Goal: Information Seeking & Learning: Learn about a topic

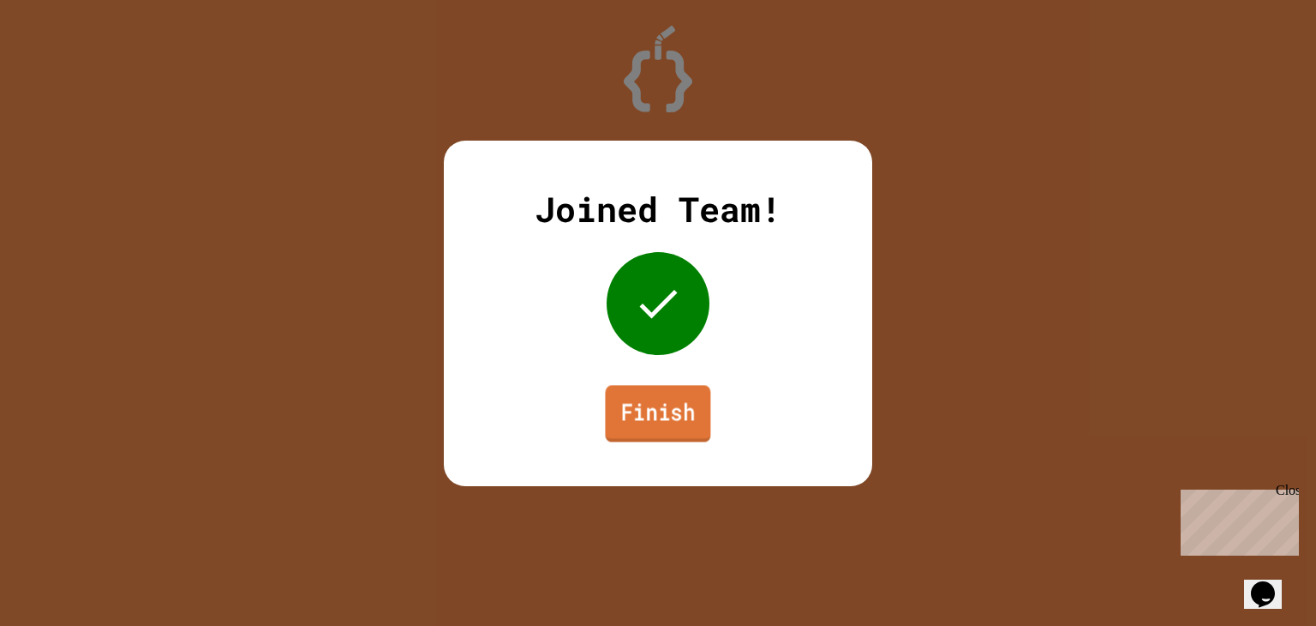
click at [638, 417] on link "Finish" at bounding box center [657, 413] width 105 height 57
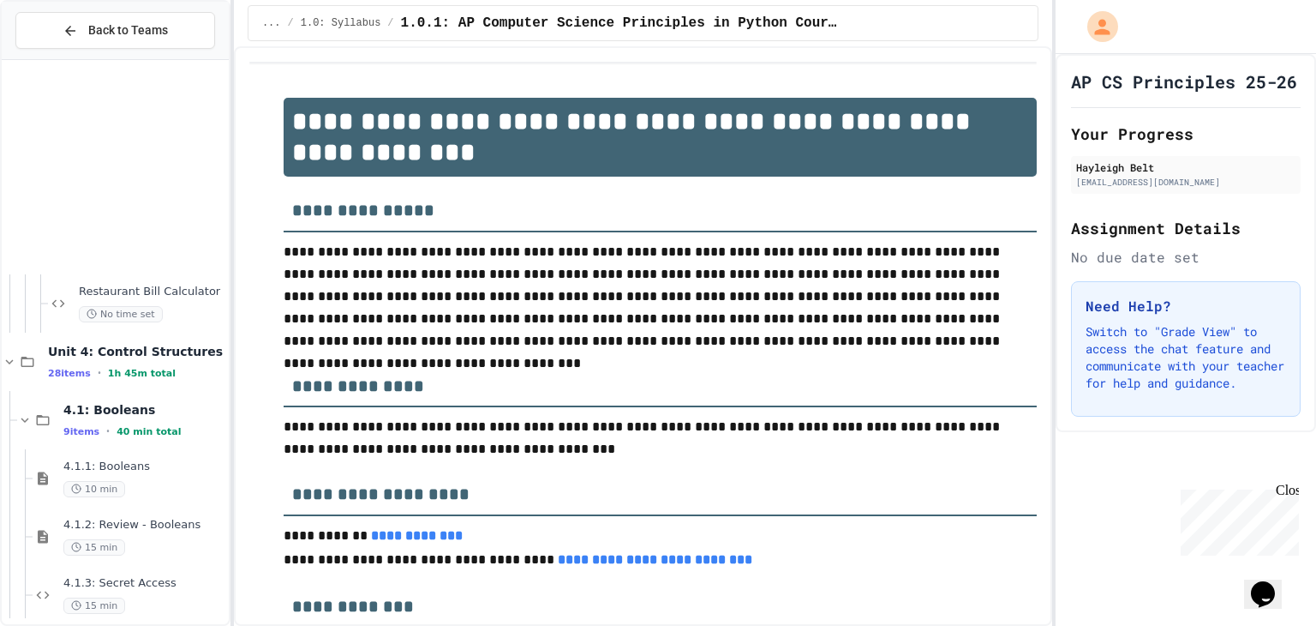
scroll to position [6229, 0]
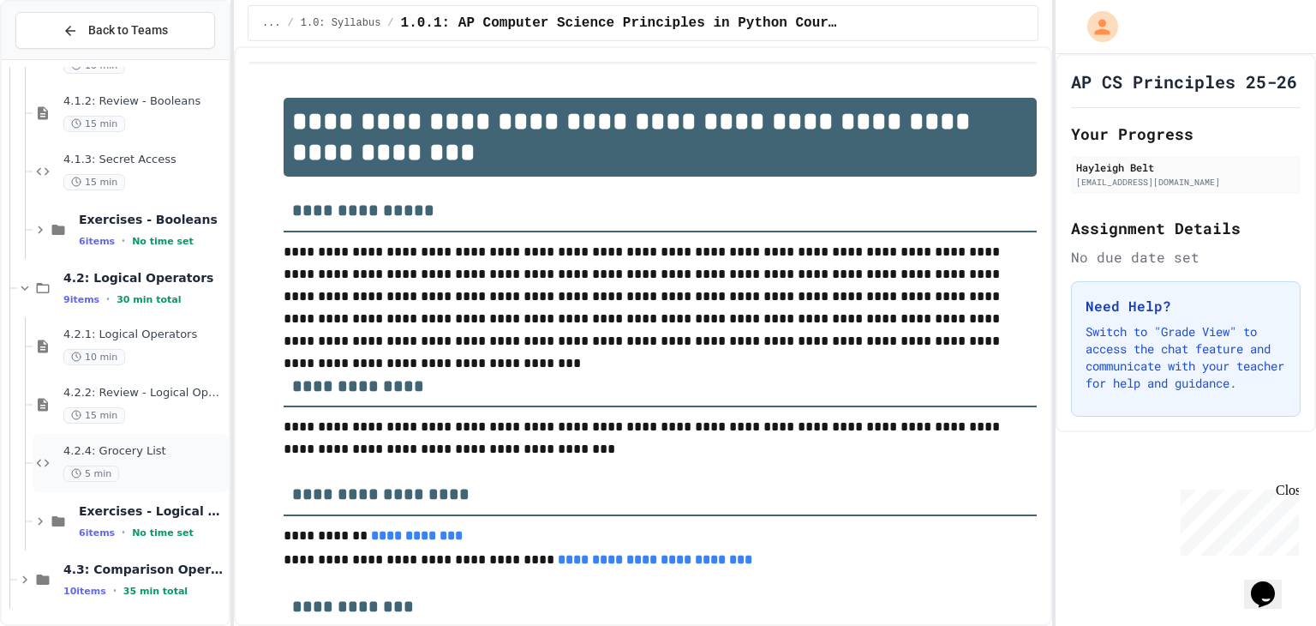
click at [117, 462] on div "4.2.4: Grocery List 5 min" at bounding box center [144, 463] width 162 height 38
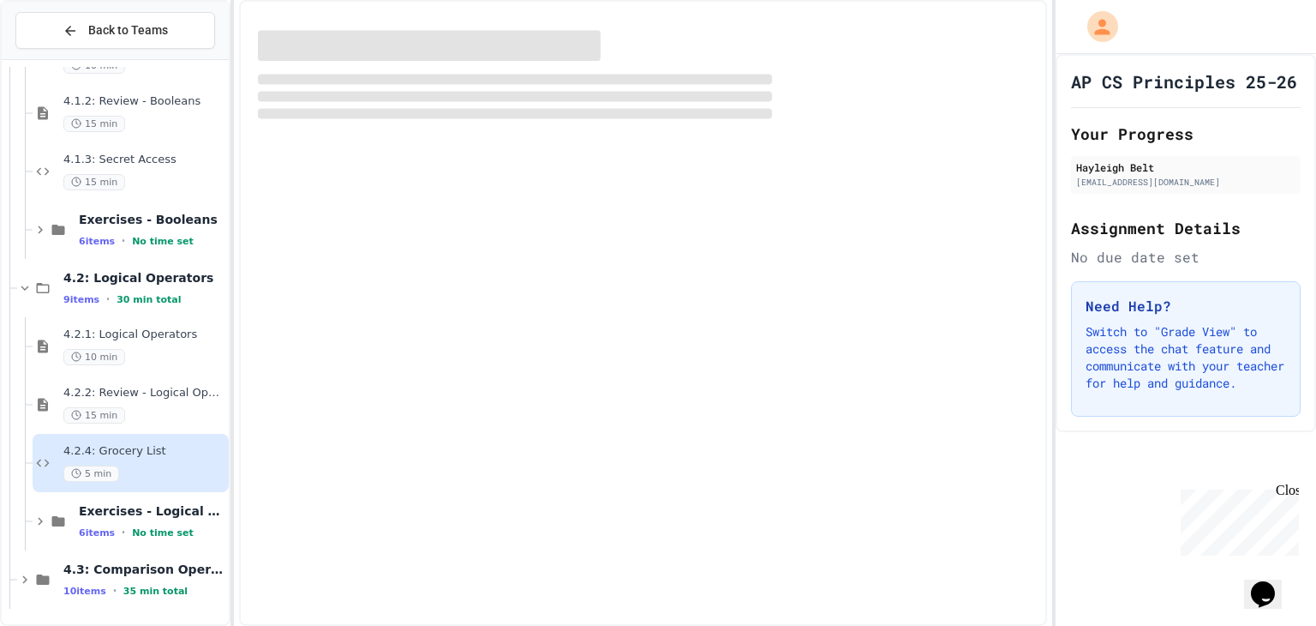
scroll to position [6208, 0]
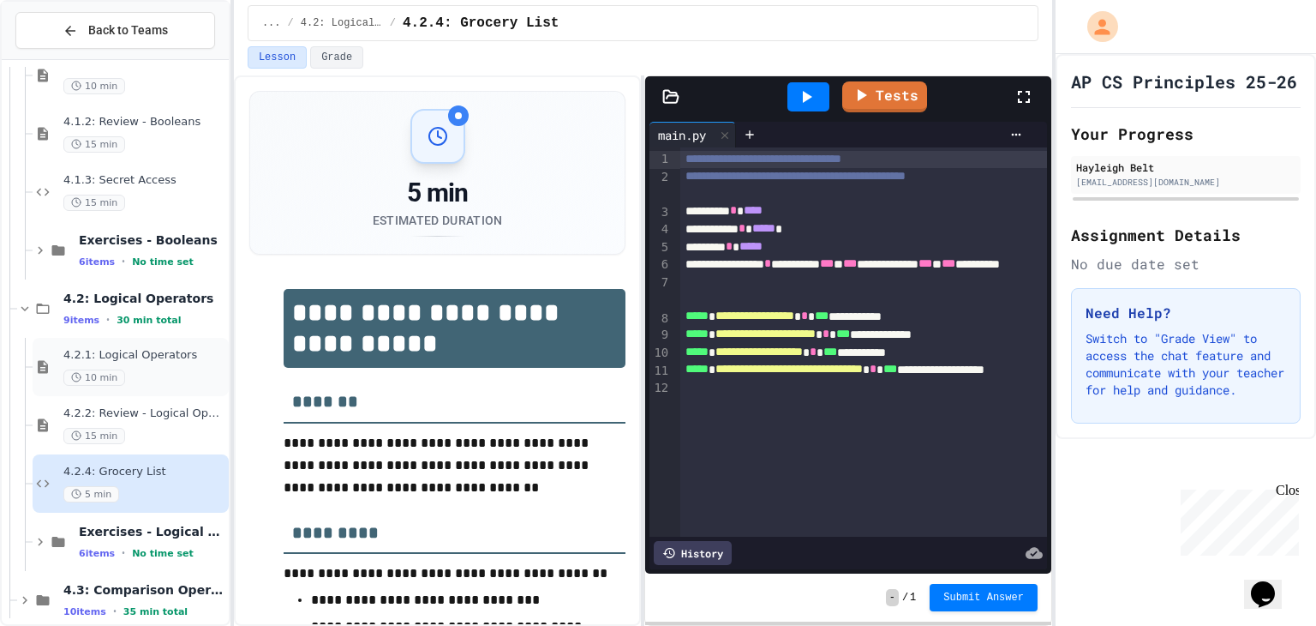
click at [182, 364] on div "4.2.1: Logical Operators 10 min" at bounding box center [144, 367] width 162 height 38
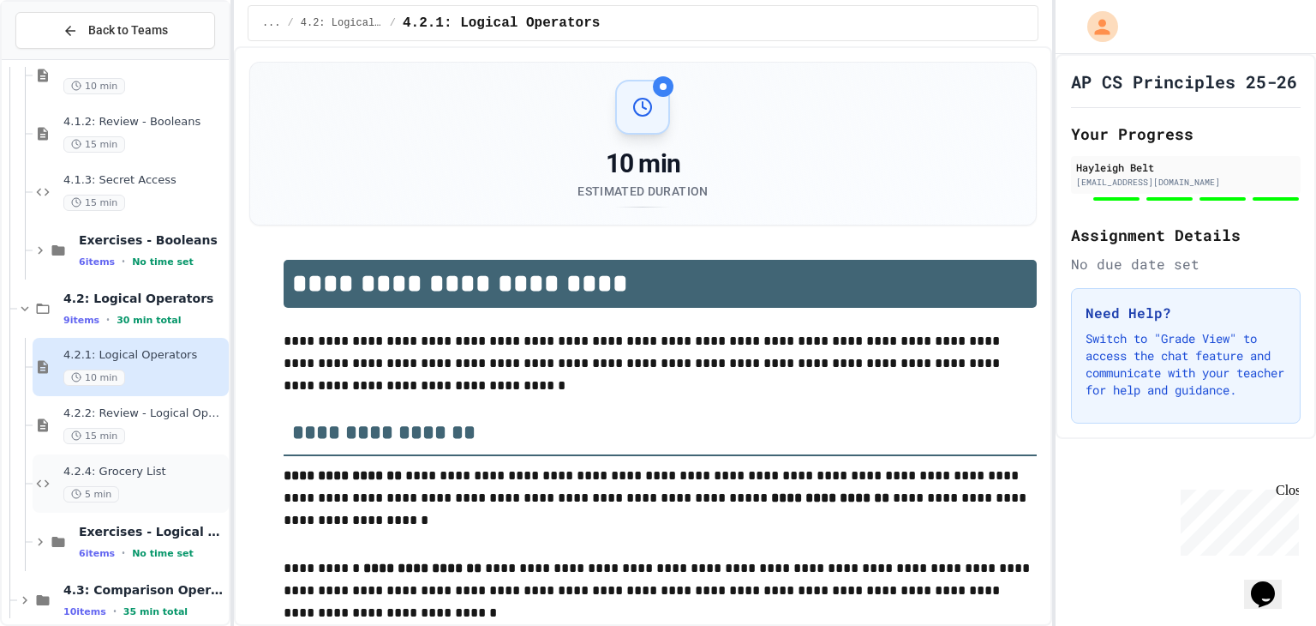
click at [149, 472] on span "4.2.4: Grocery List" at bounding box center [144, 471] width 162 height 15
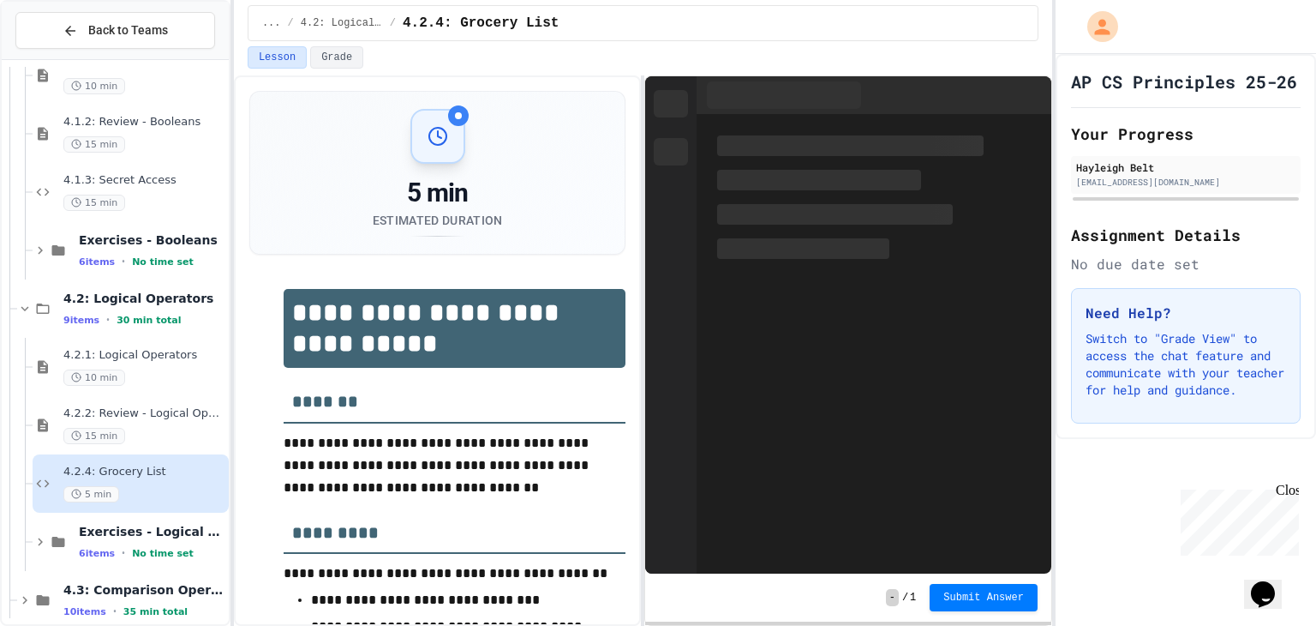
click at [163, 428] on div "15 min" at bounding box center [144, 436] width 162 height 16
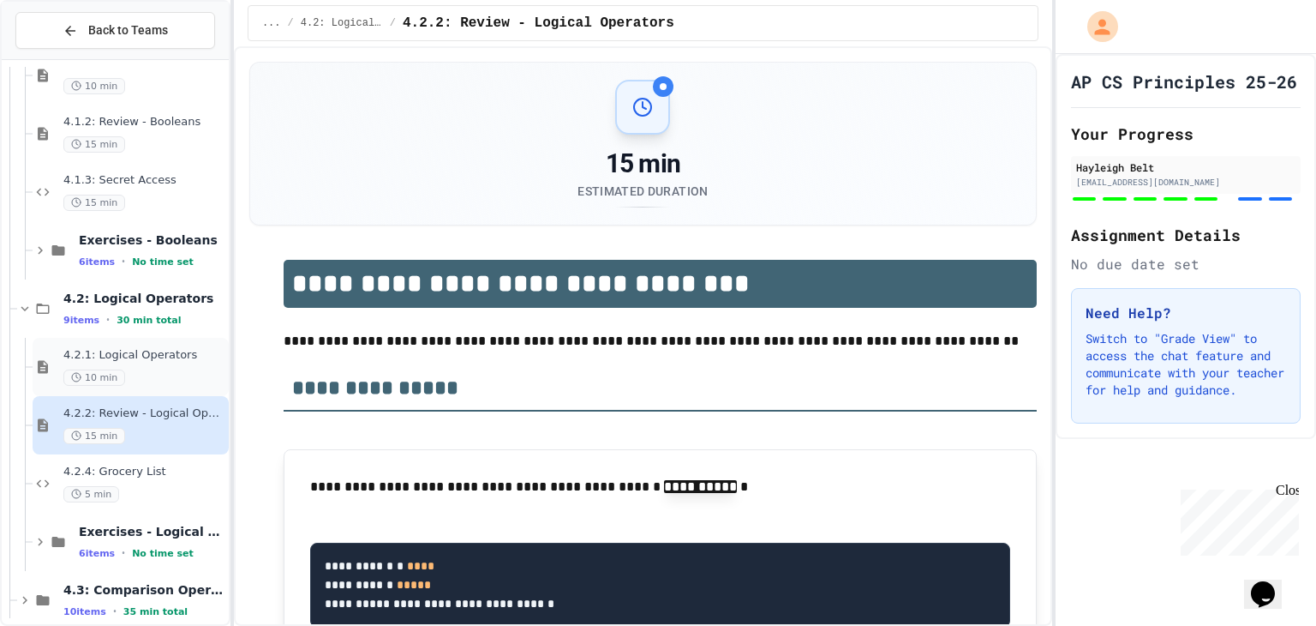
click at [177, 359] on span "4.2.1: Logical Operators" at bounding box center [144, 355] width 162 height 15
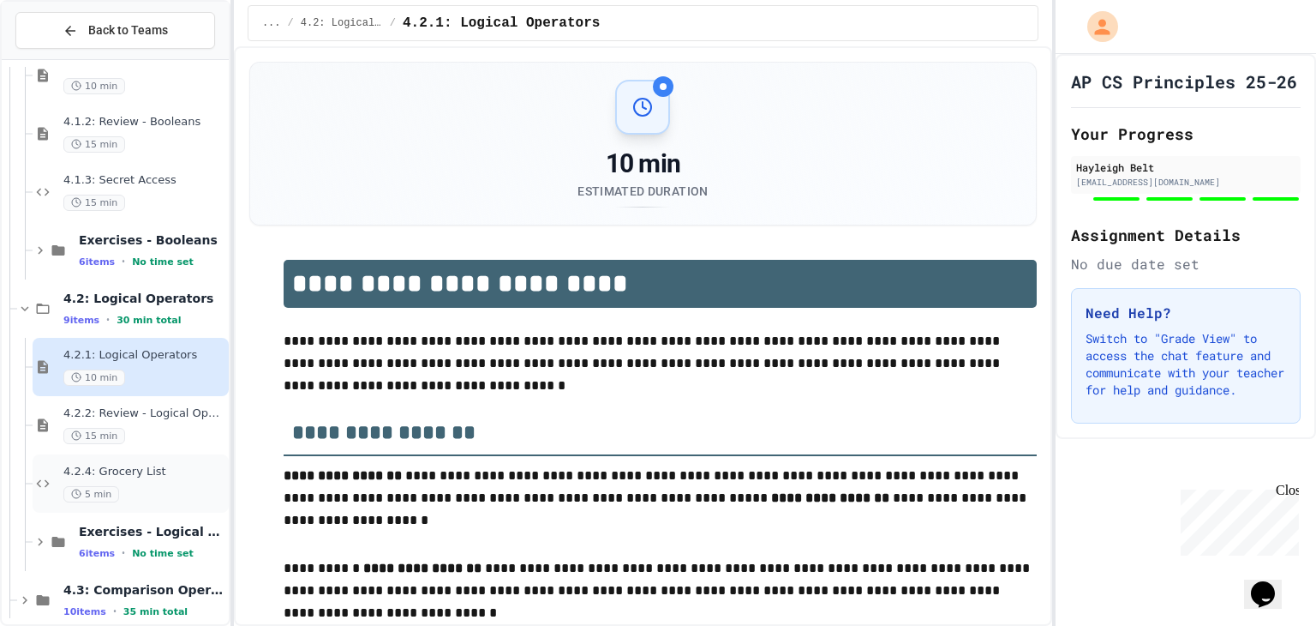
click at [155, 454] on div "4.2.4: Grocery List 5 min" at bounding box center [131, 483] width 196 height 58
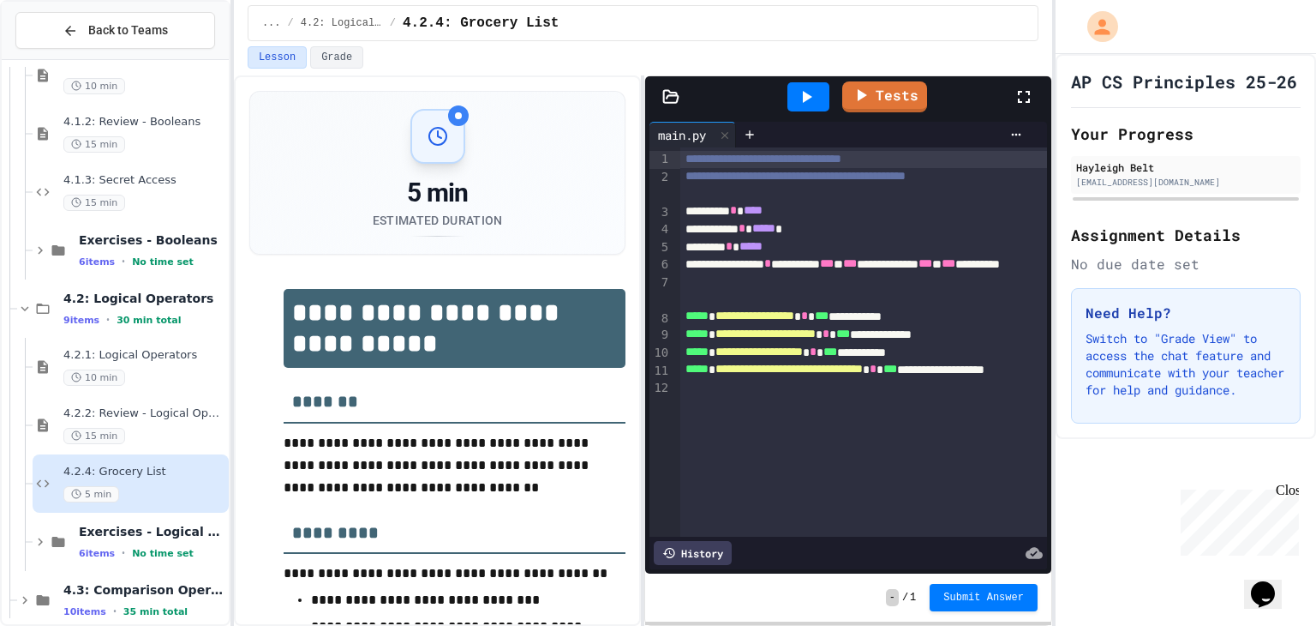
click at [800, 87] on icon at bounding box center [806, 97] width 21 height 21
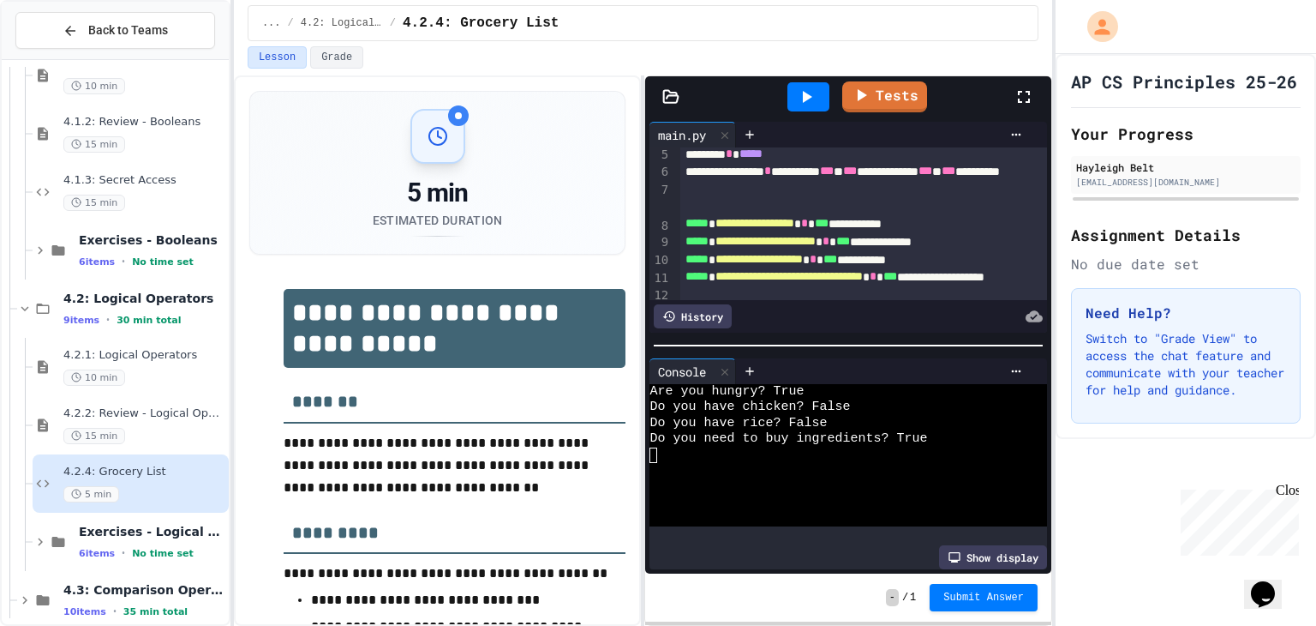
scroll to position [137, 0]
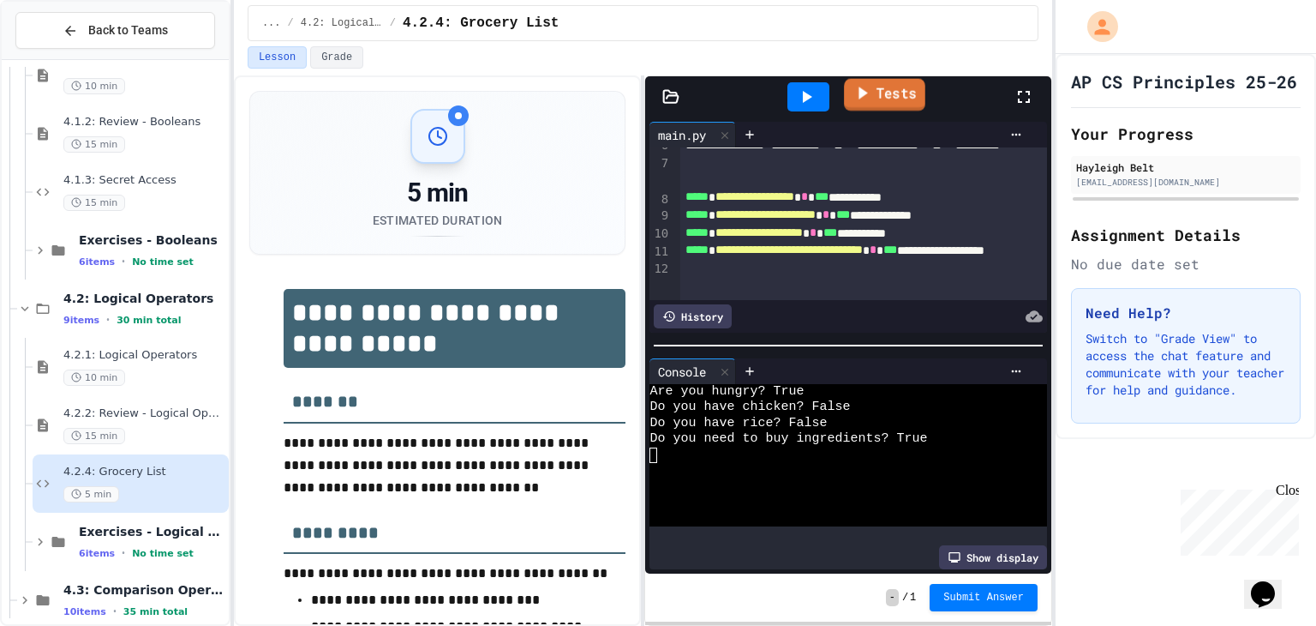
click at [895, 87] on link "Tests" at bounding box center [884, 95] width 81 height 33
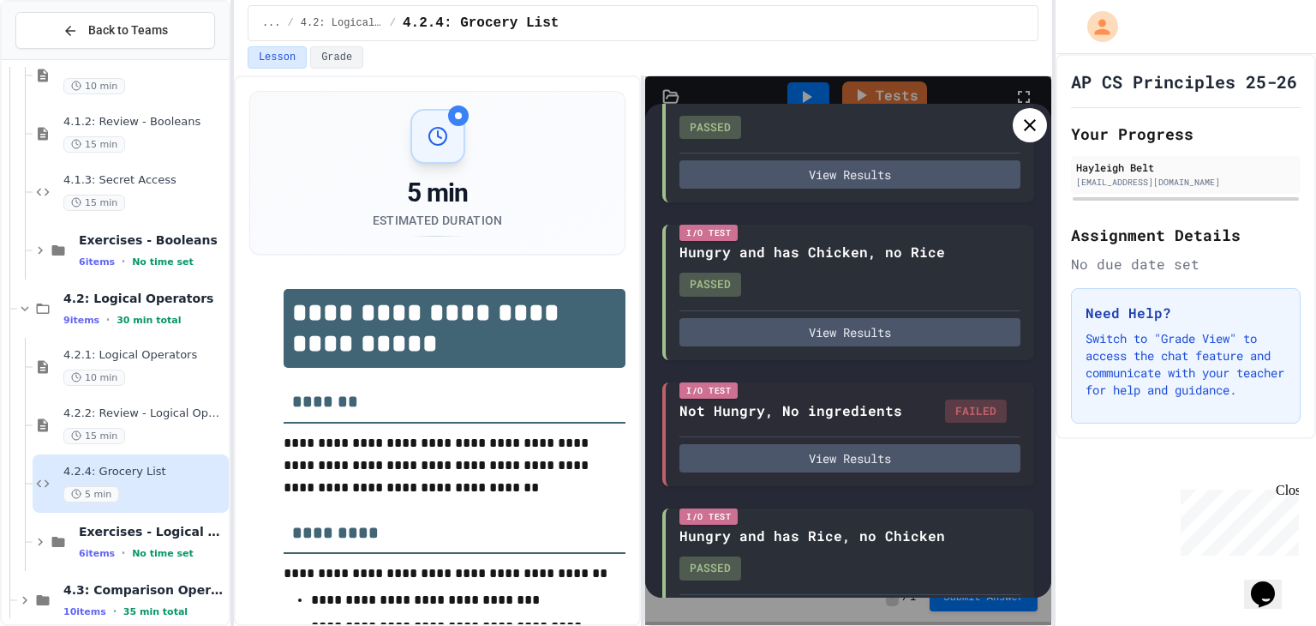
scroll to position [262, 0]
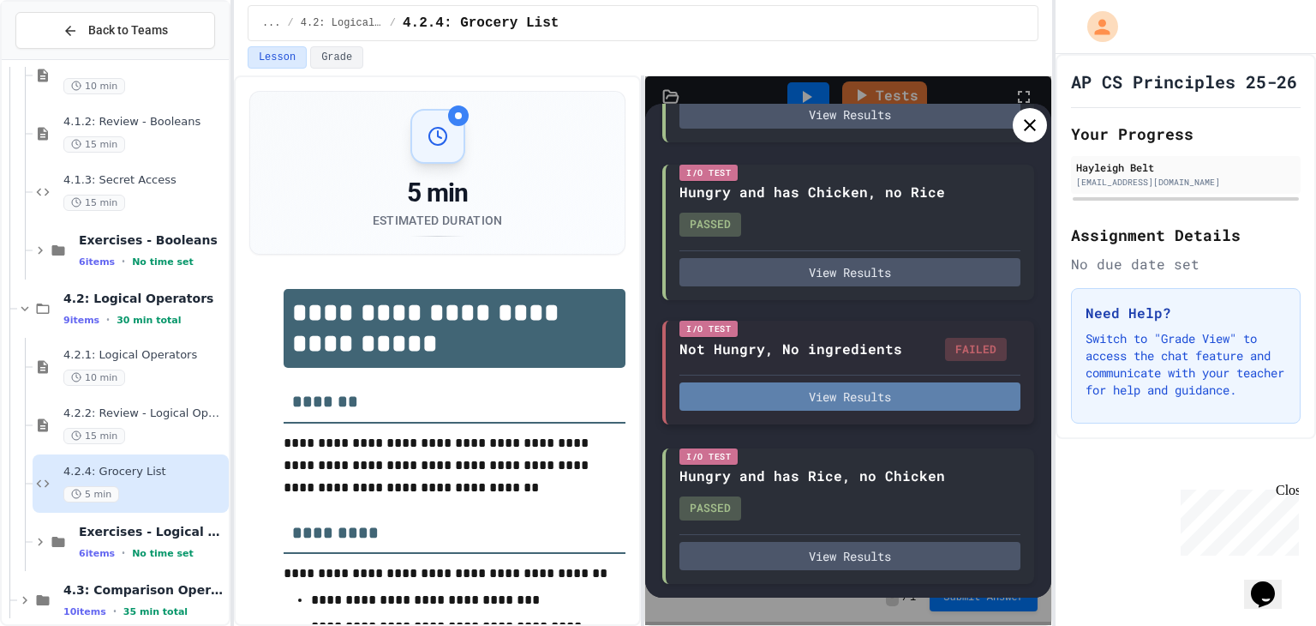
click at [770, 408] on button "View Results" at bounding box center [850, 396] width 341 height 28
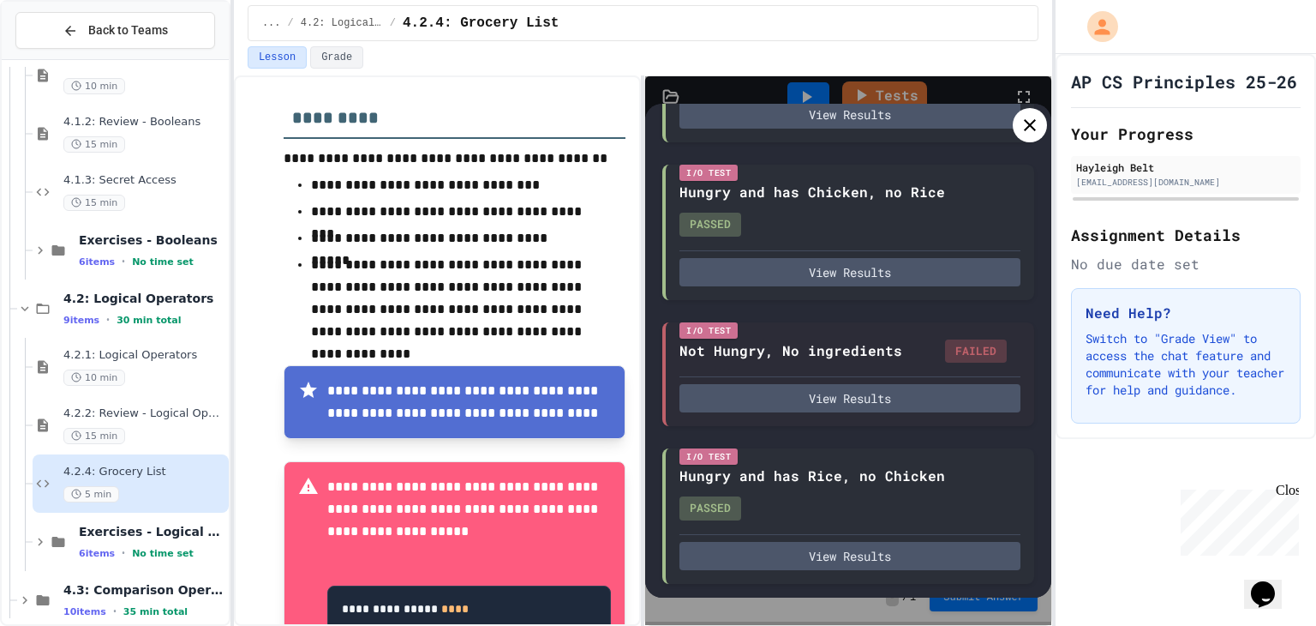
scroll to position [417, 0]
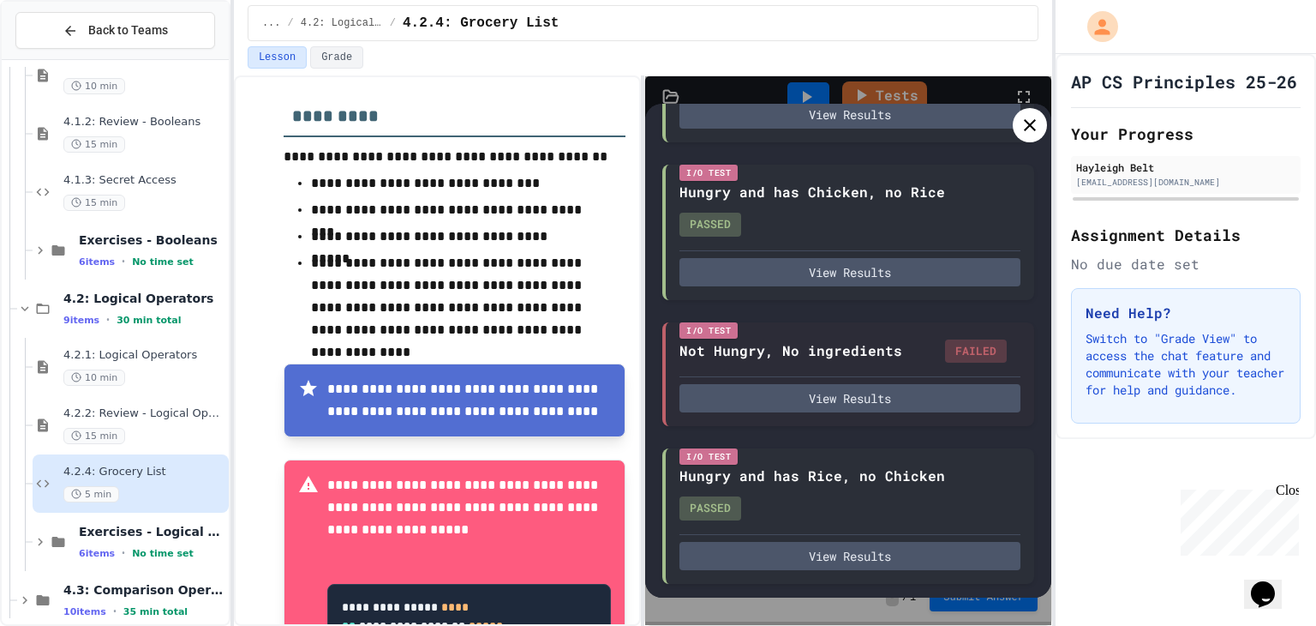
click at [1018, 123] on div at bounding box center [1030, 125] width 34 height 34
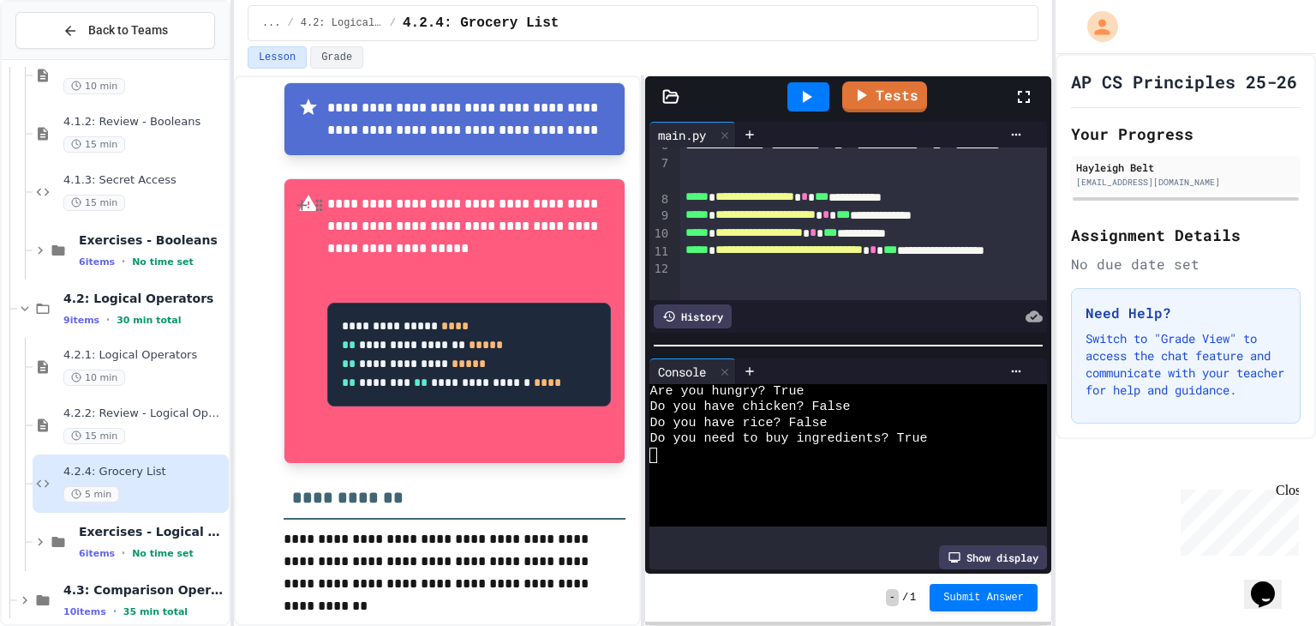
scroll to position [703, 0]
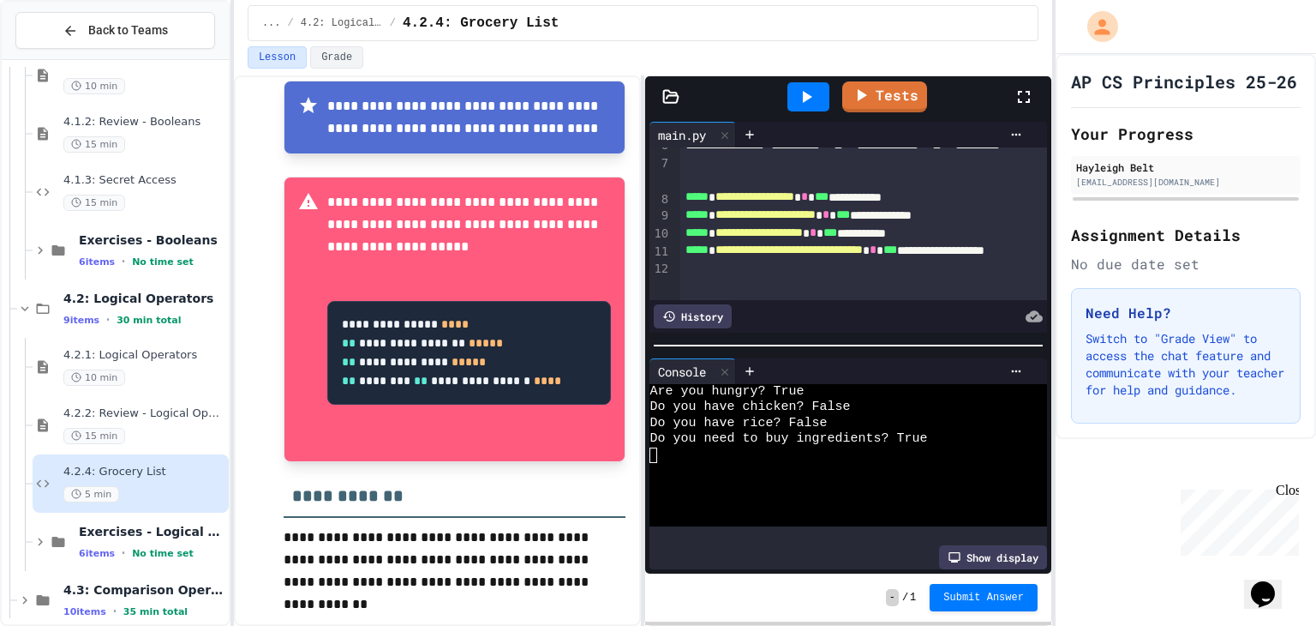
click at [396, 320] on code "**********" at bounding box center [451, 352] width 219 height 68
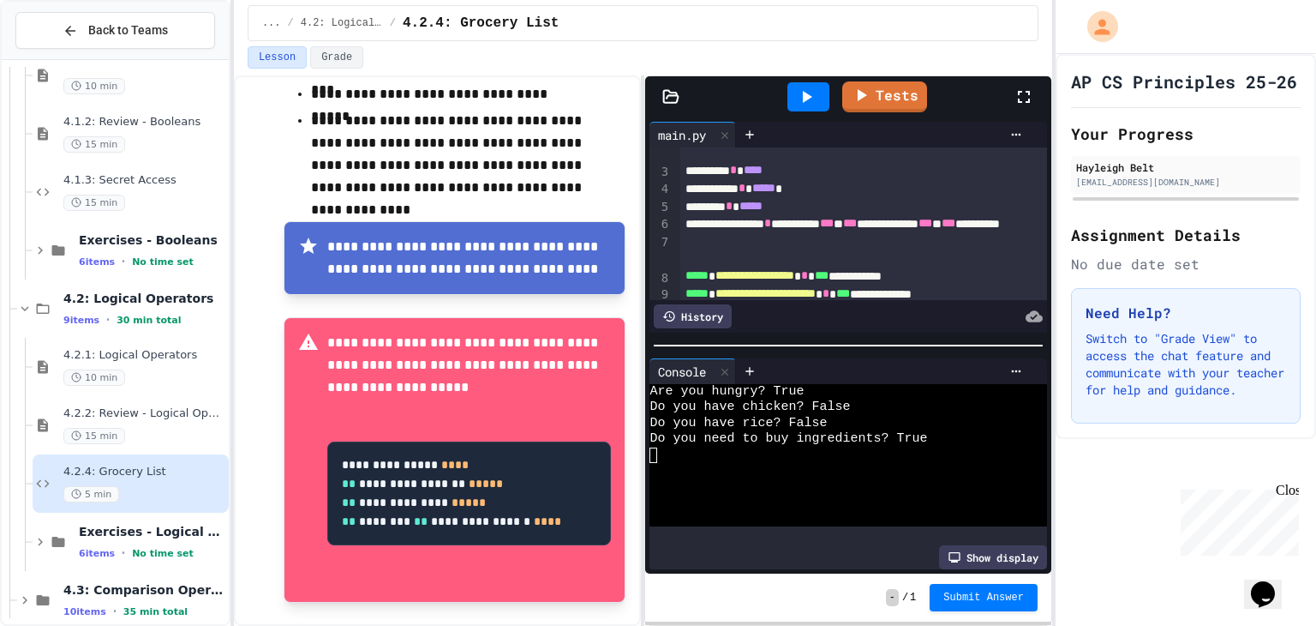
scroll to position [0, 0]
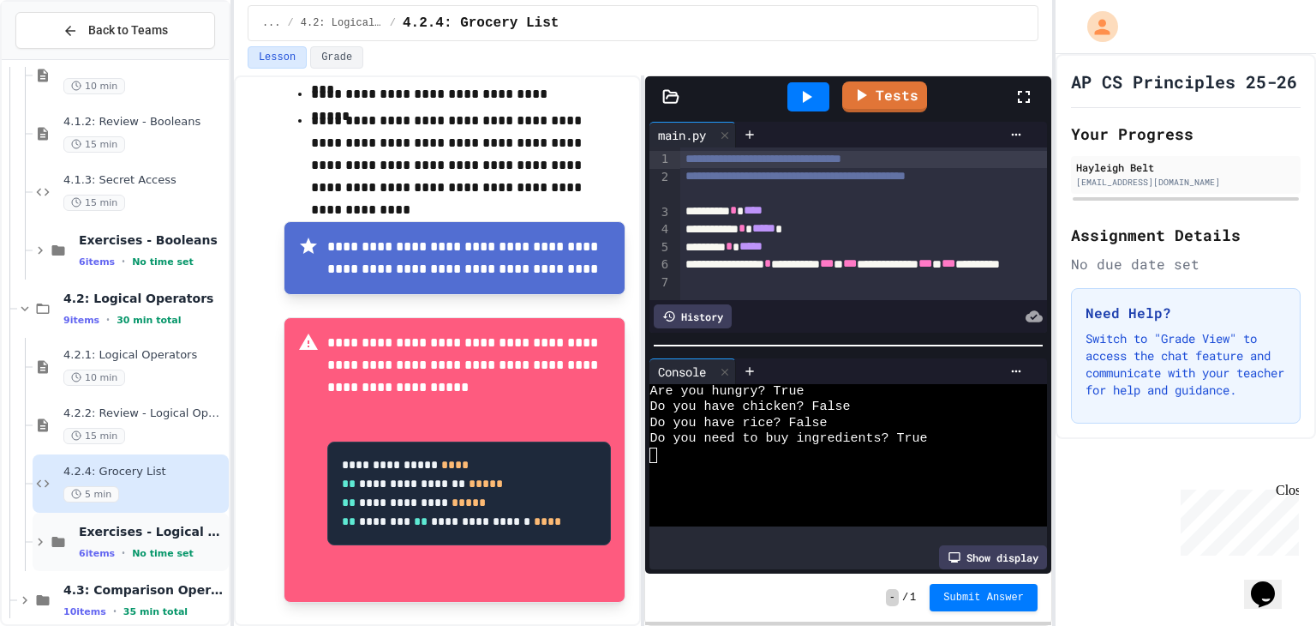
click at [141, 555] on span "No time set" at bounding box center [163, 553] width 62 height 11
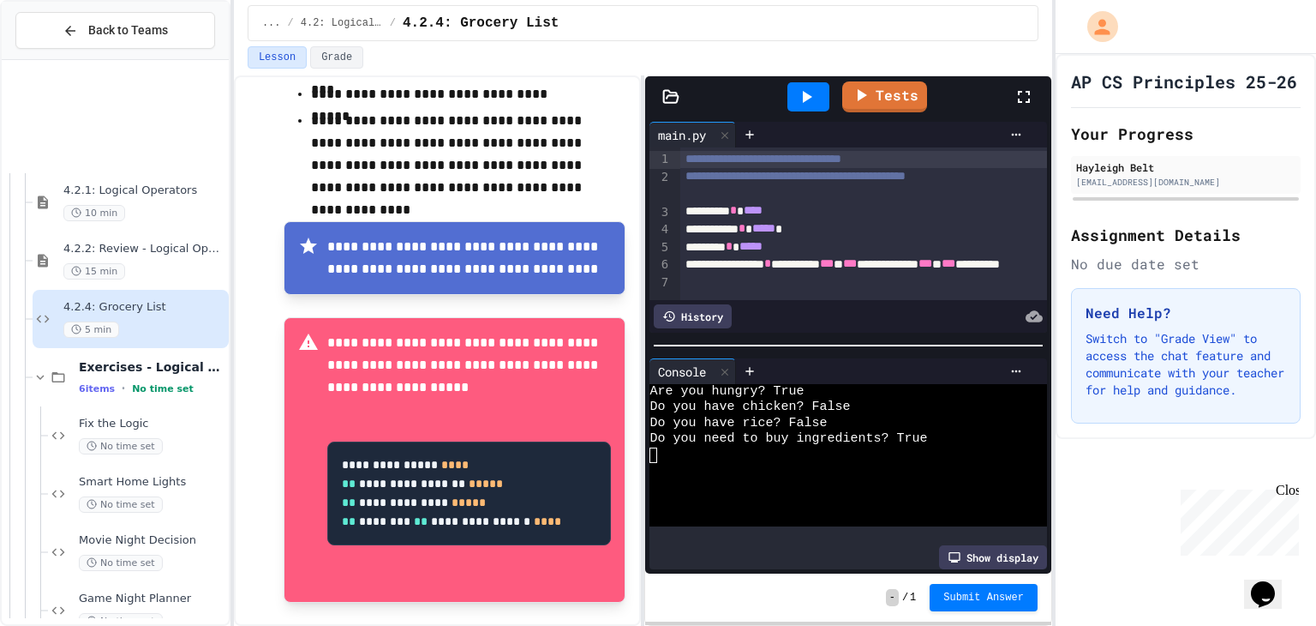
scroll to position [6578, 0]
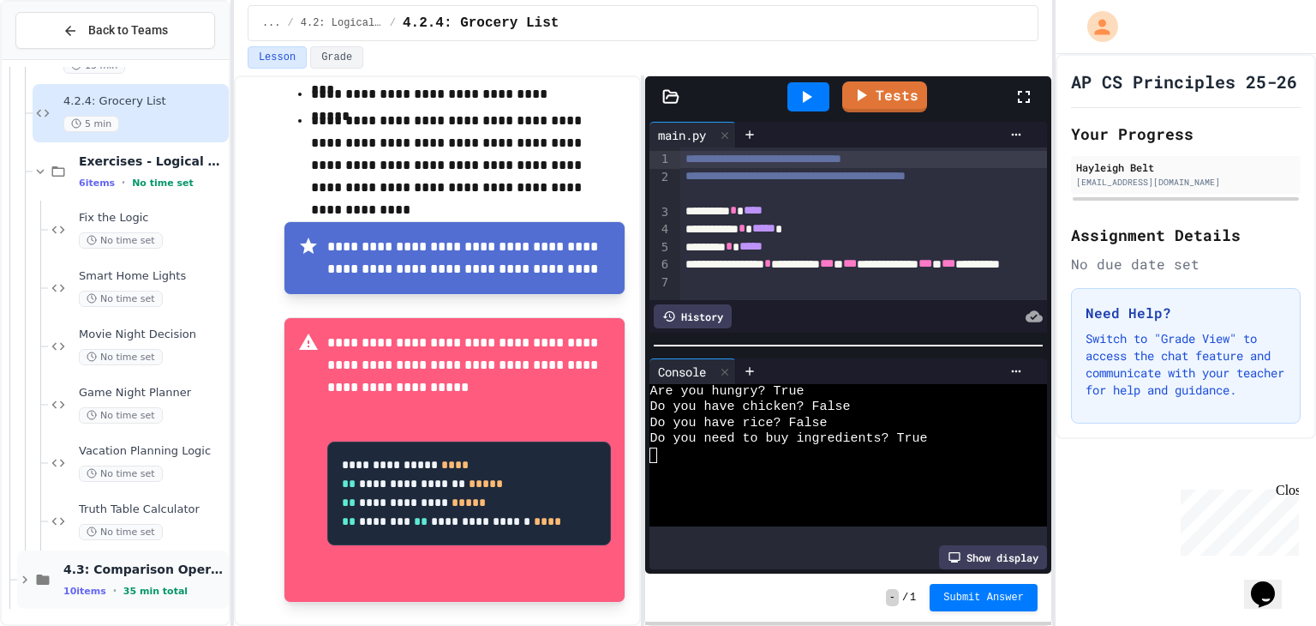
click at [141, 566] on span "4.3: Comparison Operators" at bounding box center [144, 568] width 162 height 15
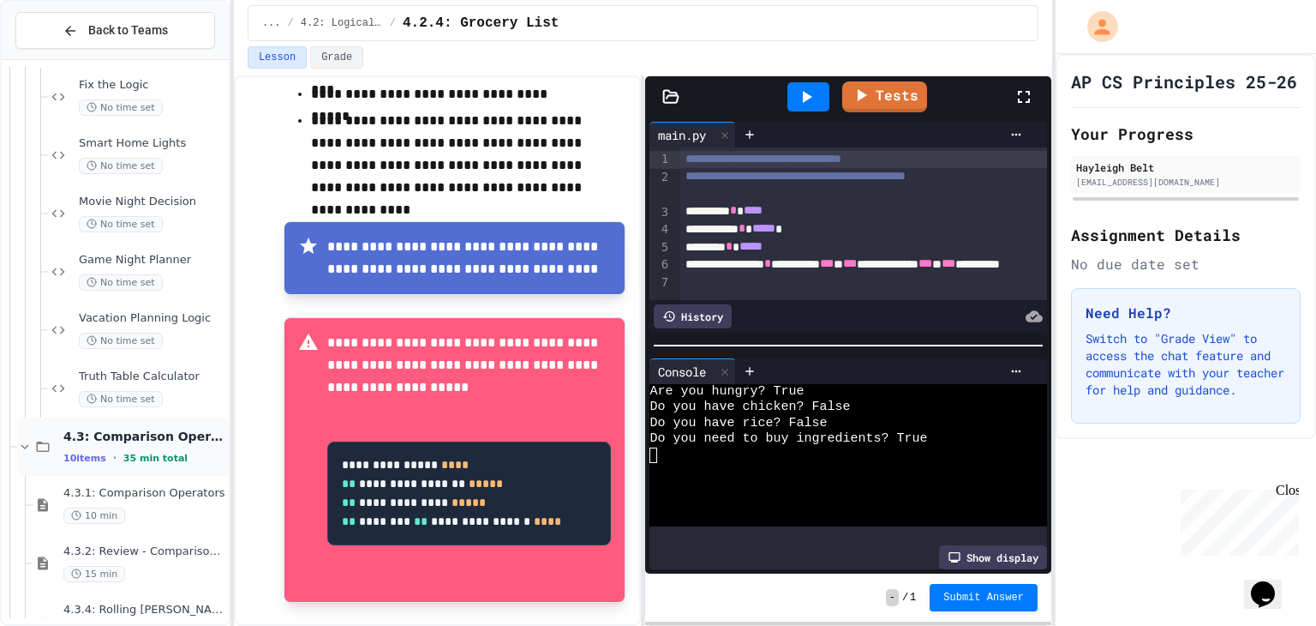
scroll to position [6712, 0]
click at [149, 508] on div "10 min" at bounding box center [144, 514] width 162 height 16
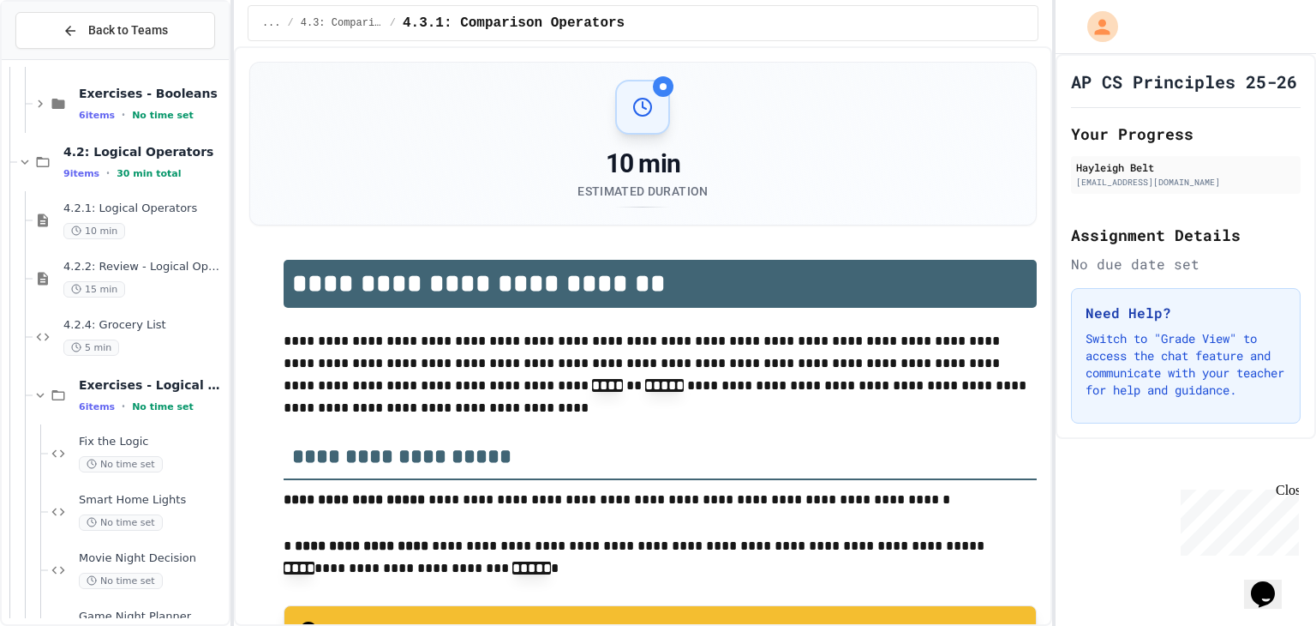
scroll to position [6342, 0]
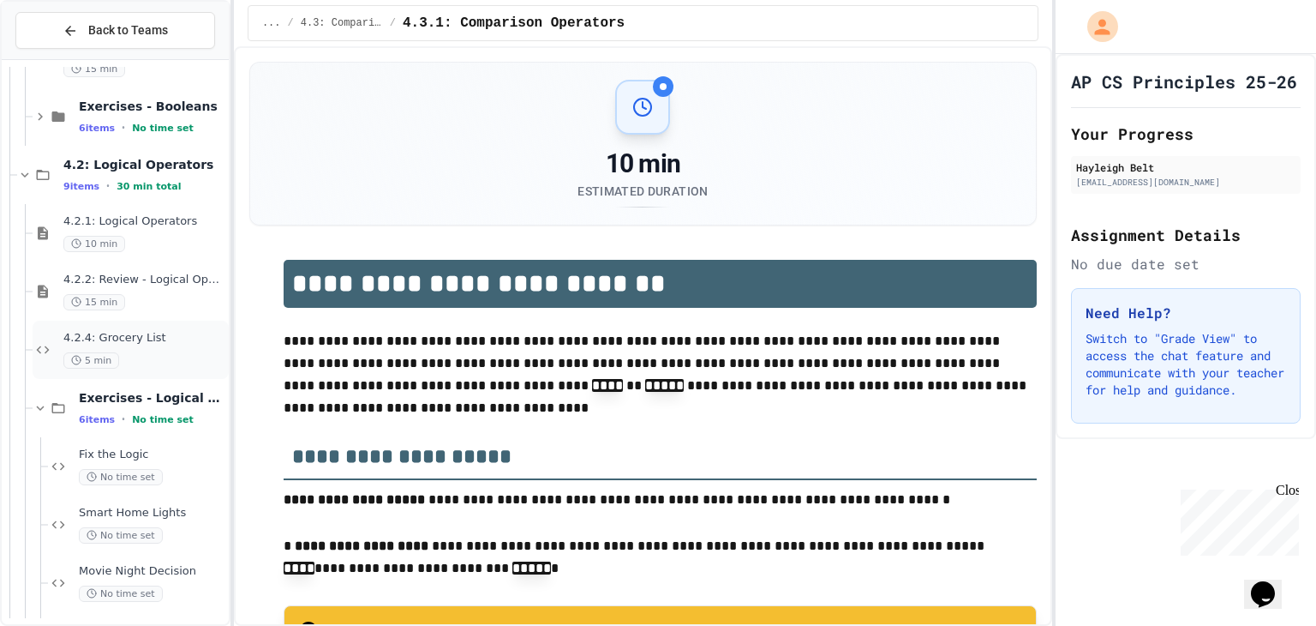
click at [137, 346] on div "4.2.4: Grocery List 5 min" at bounding box center [144, 350] width 162 height 38
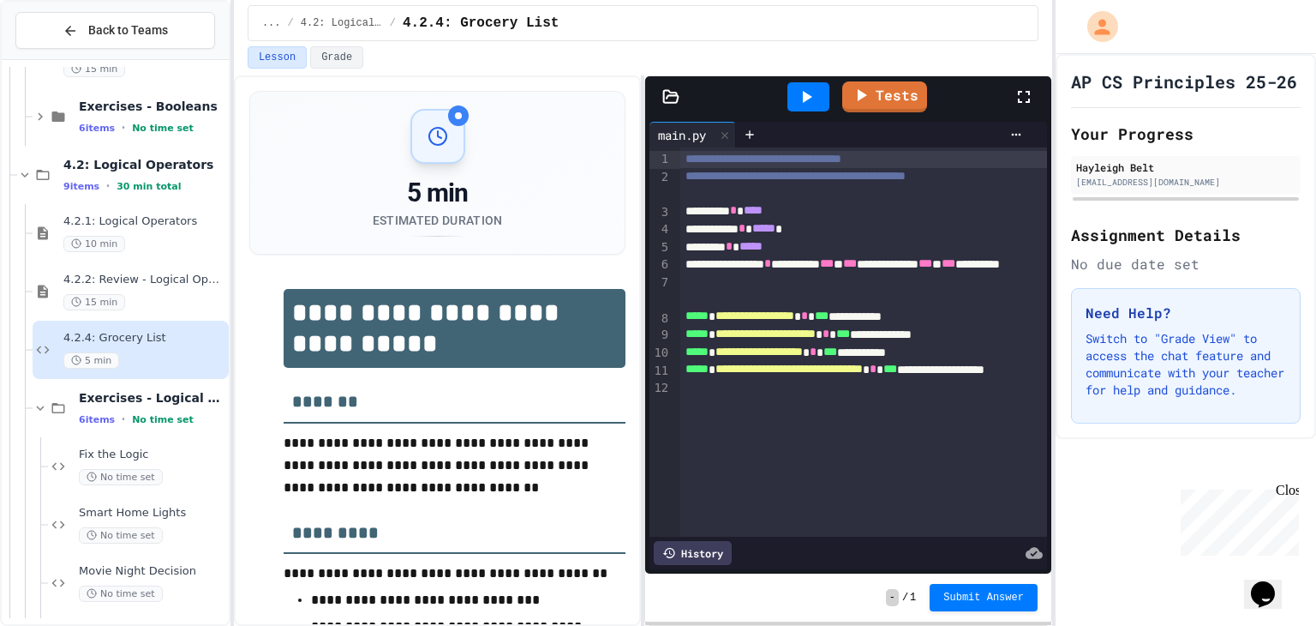
click at [813, 87] on icon at bounding box center [806, 97] width 21 height 21
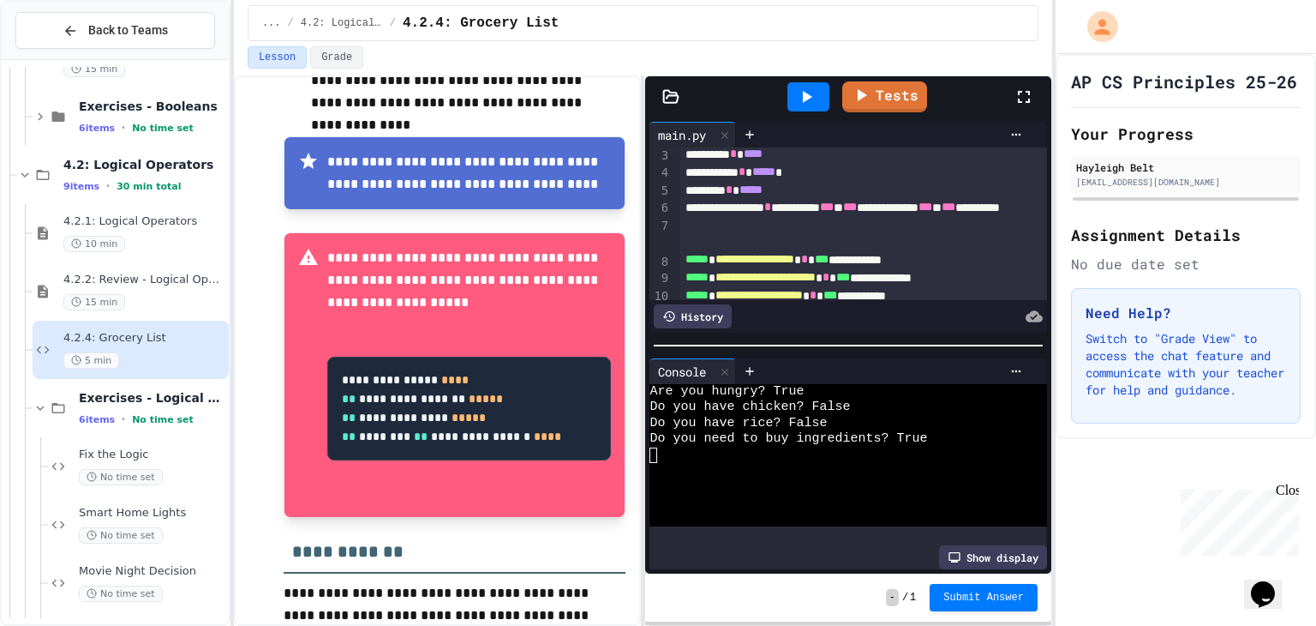
scroll to position [56, 0]
click at [919, 213] on span "***" at bounding box center [926, 207] width 14 height 12
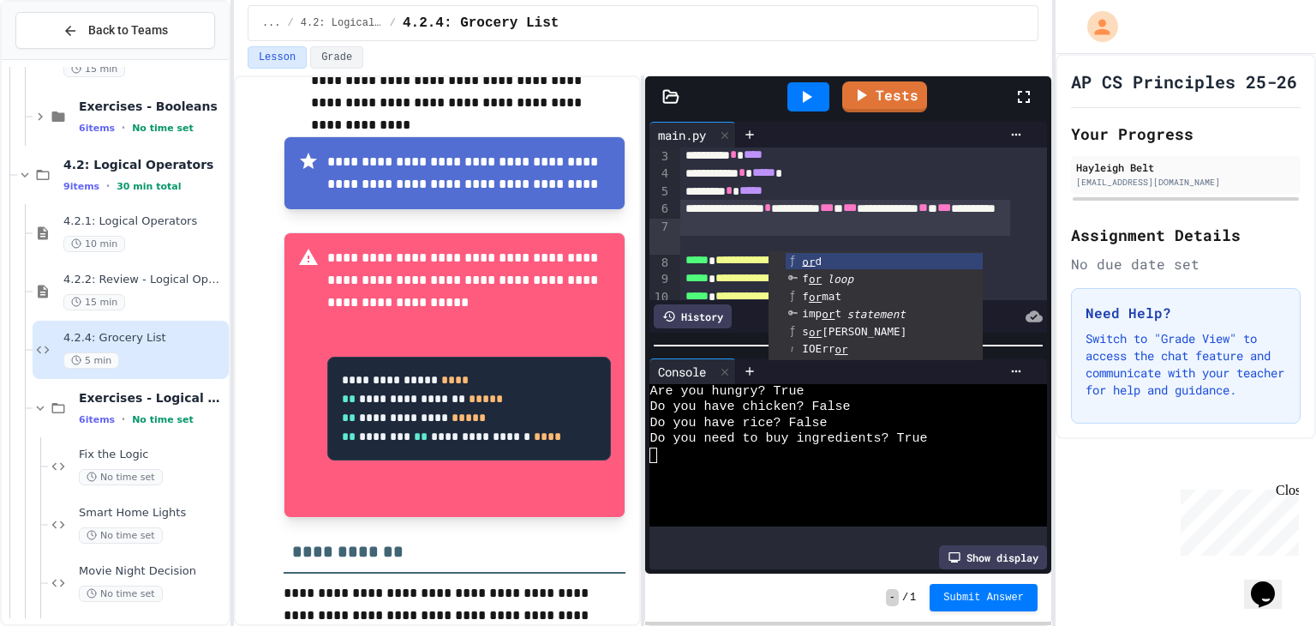
click at [898, 165] on div "********* * ****" at bounding box center [845, 156] width 330 height 18
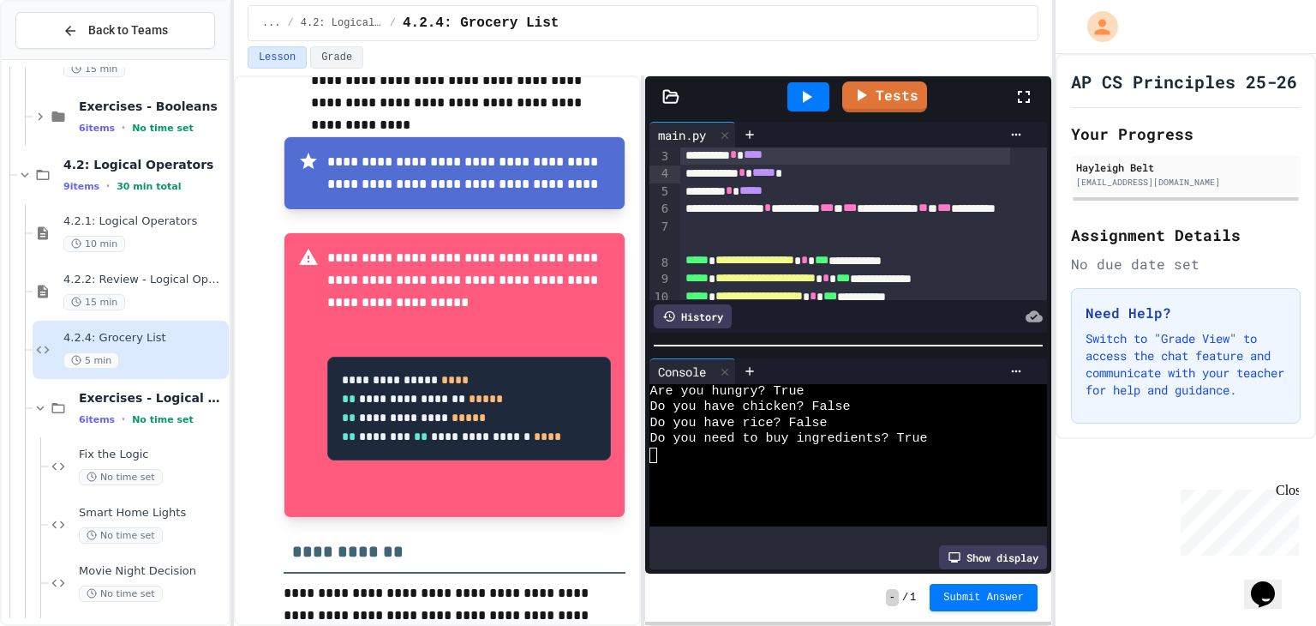
click at [813, 89] on icon at bounding box center [806, 97] width 21 height 21
click at [899, 80] on link "Tests" at bounding box center [885, 94] width 80 height 33
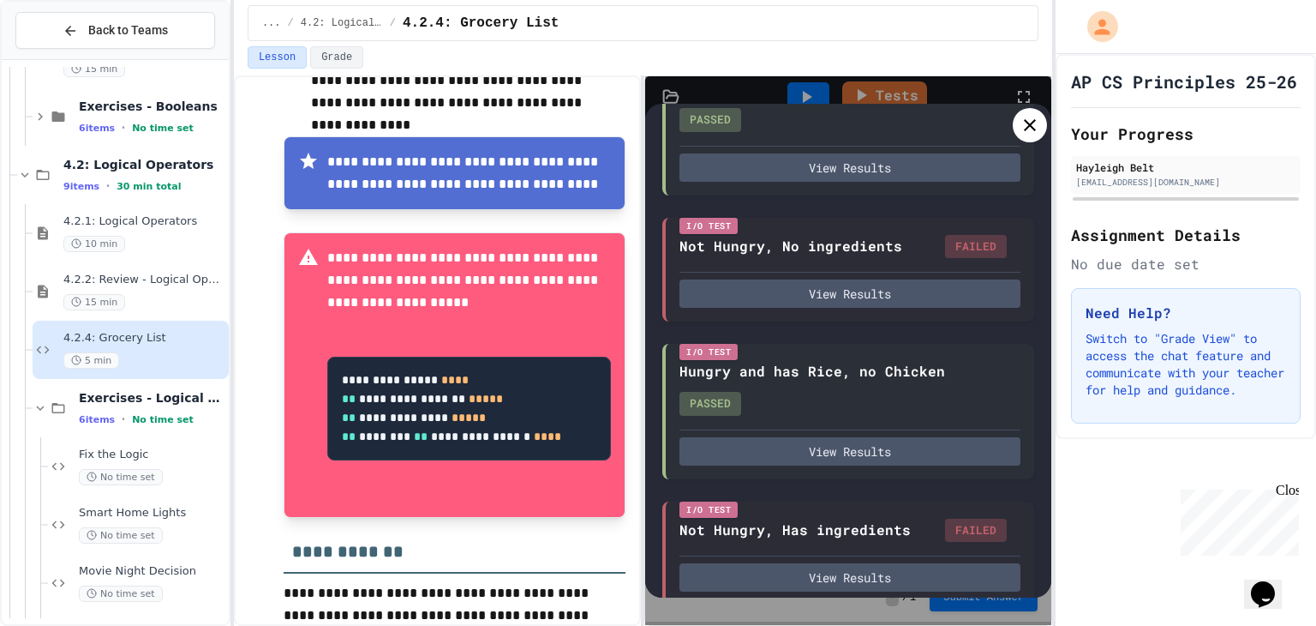
scroll to position [403, 0]
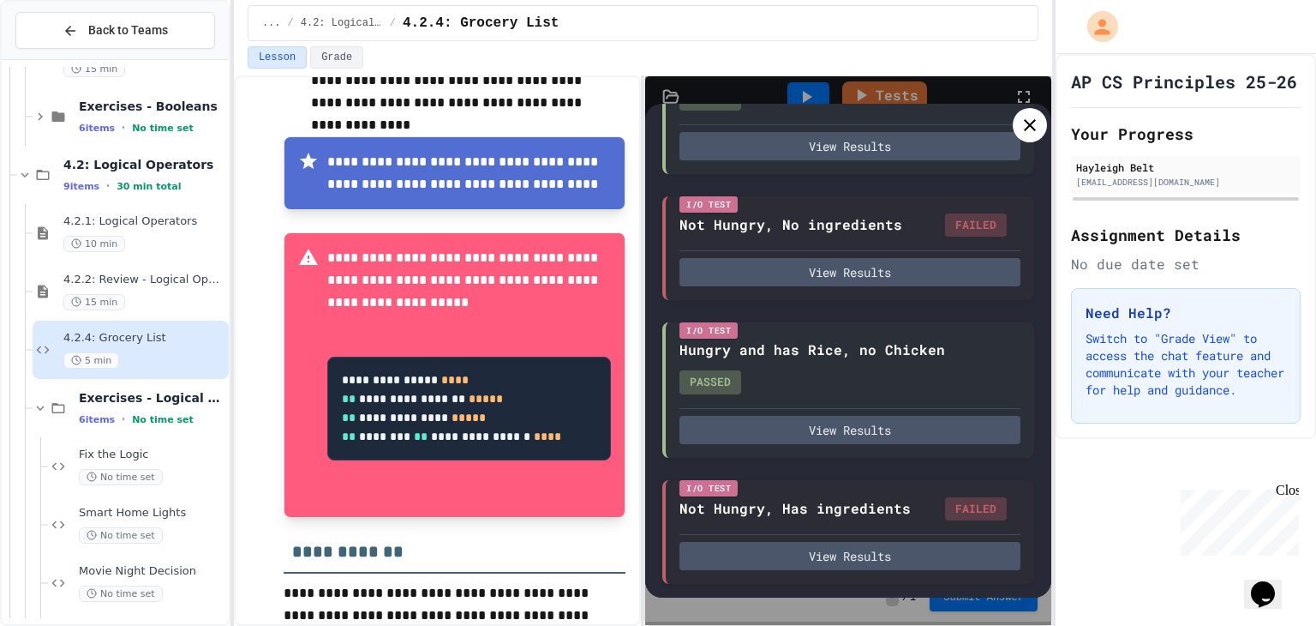
click at [1034, 124] on icon at bounding box center [1030, 125] width 21 height 21
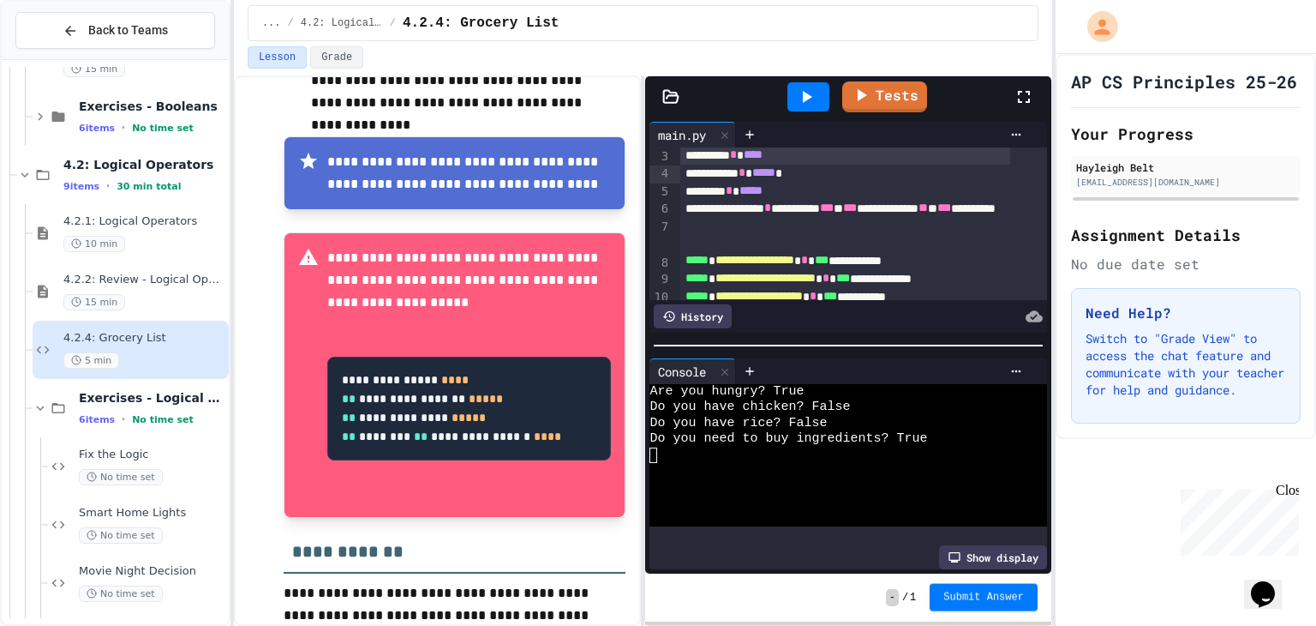
click at [992, 596] on span "Submit Answer" at bounding box center [984, 597] width 81 height 14
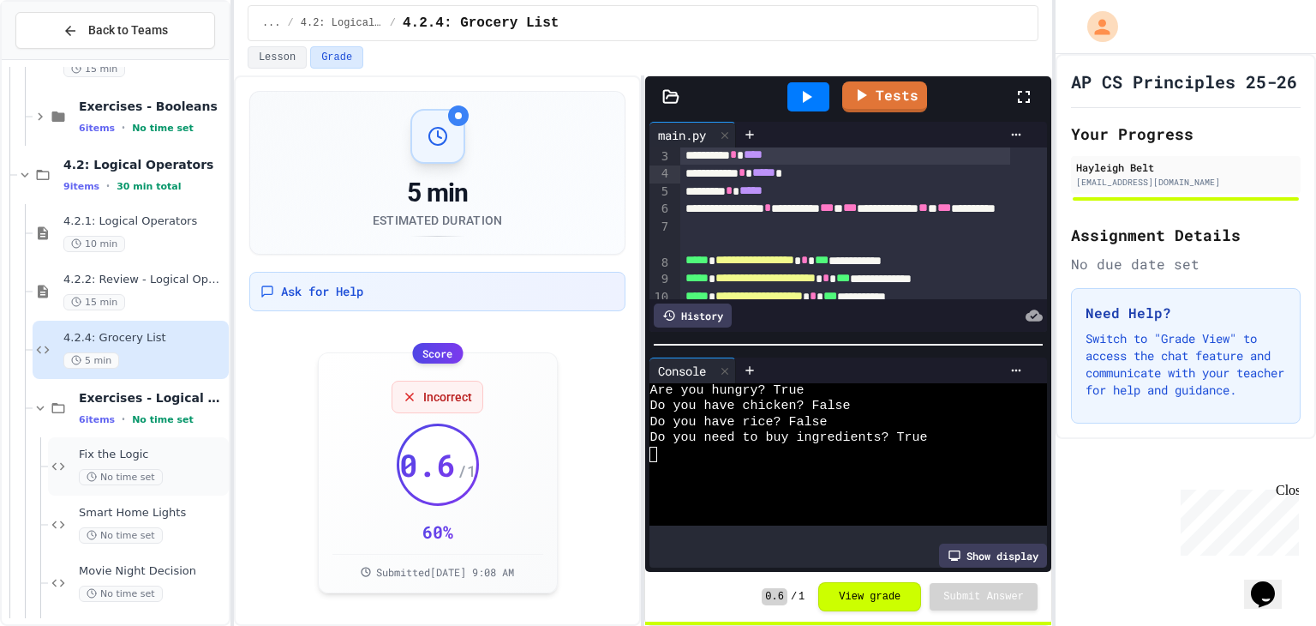
scroll to position [6345, 0]
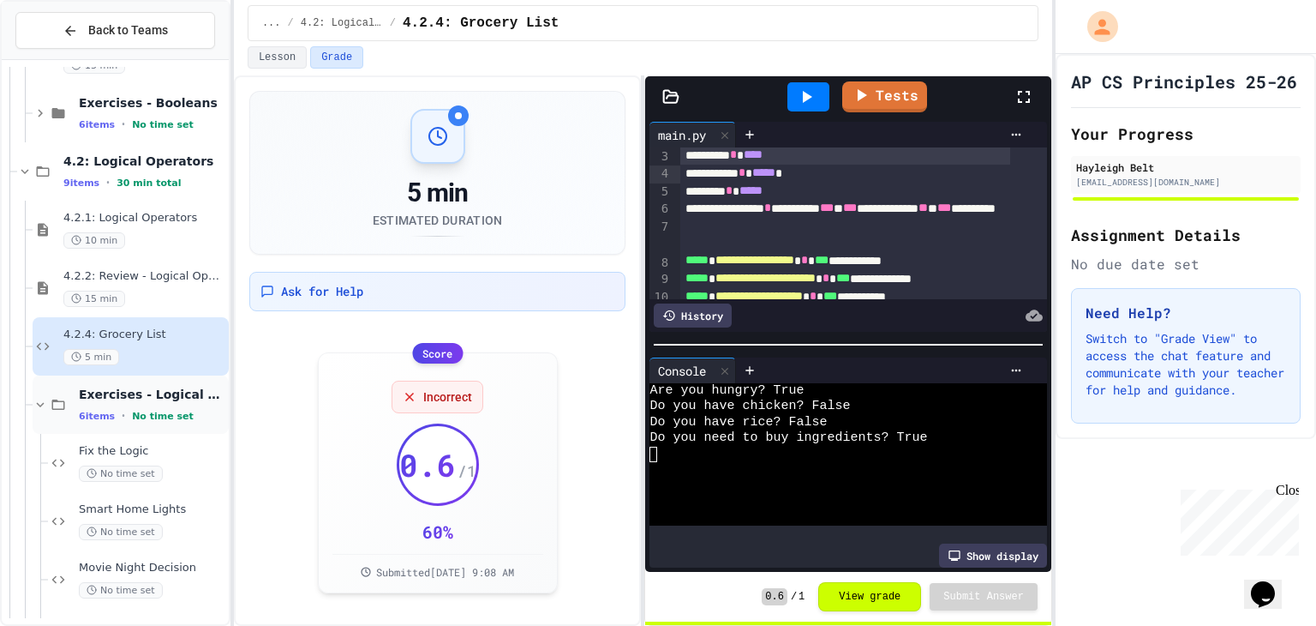
click at [147, 399] on span "Exercises - Logical Operators" at bounding box center [152, 394] width 147 height 15
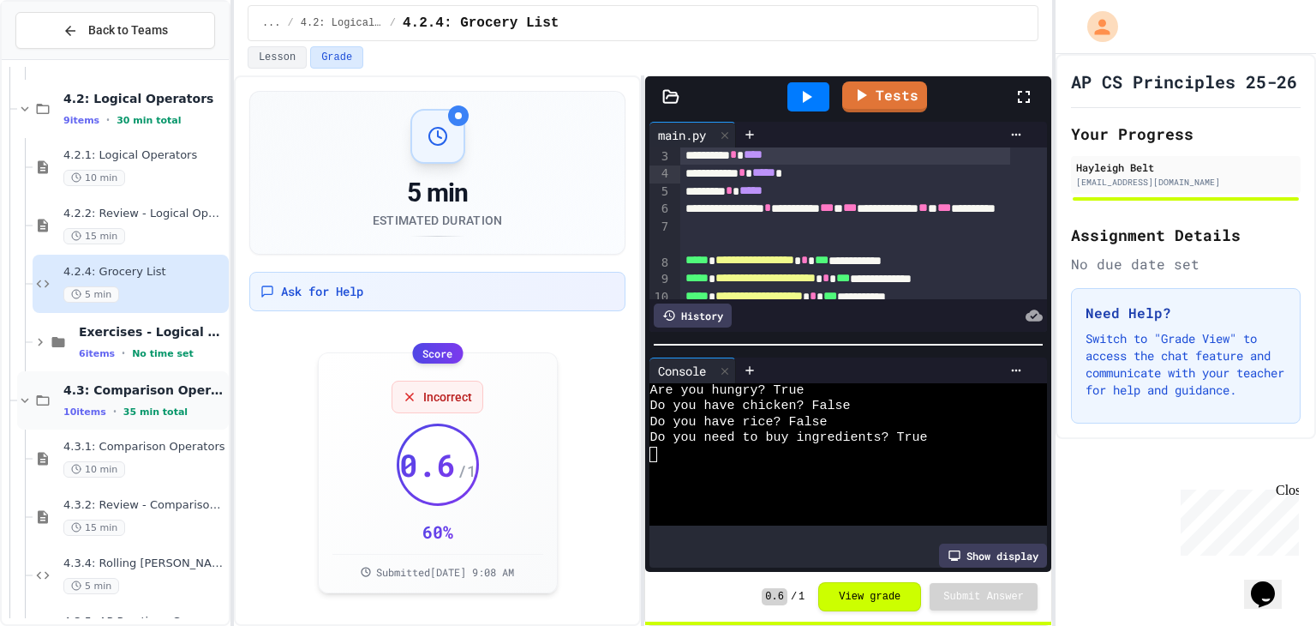
click at [147, 398] on div "4.3: Comparison Operators 10 items • 35 min total" at bounding box center [144, 400] width 162 height 36
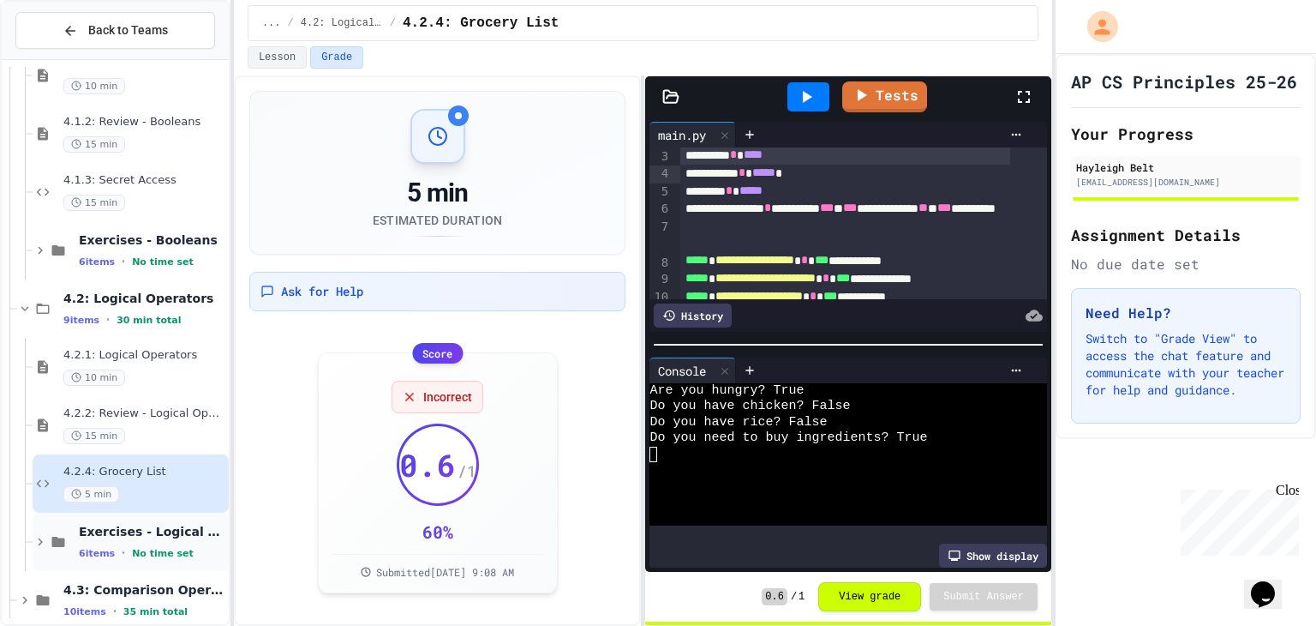
scroll to position [6229, 0]
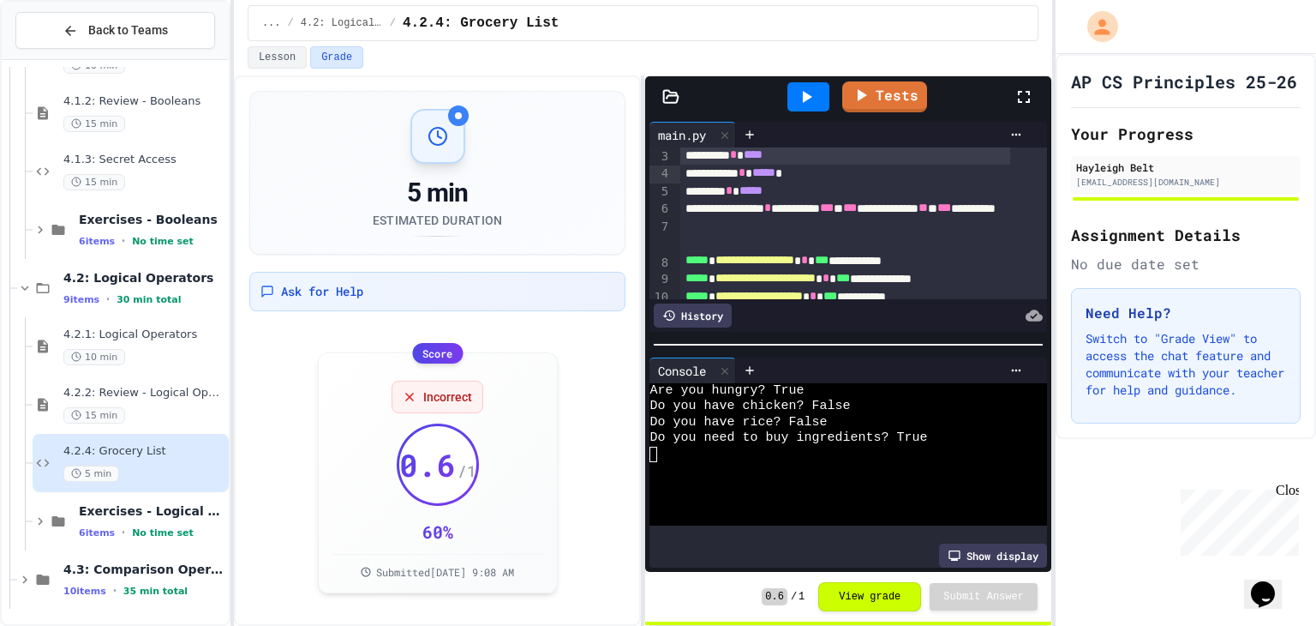
click at [154, 462] on div "4.2.4: Grocery List 5 min" at bounding box center [144, 463] width 162 height 38
click at [55, 575] on div "4.3: Comparison Operators 10 items • 35 min total" at bounding box center [123, 579] width 212 height 58
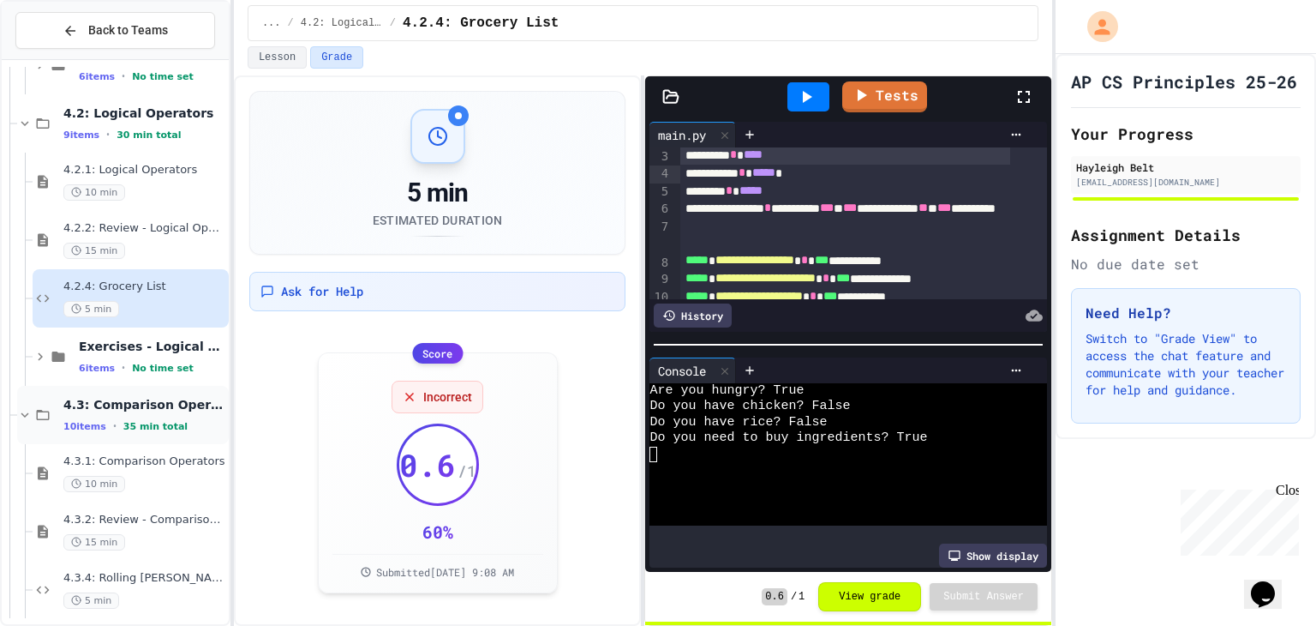
scroll to position [6393, 0]
click at [117, 462] on span "4.3.1: Comparison Operators" at bounding box center [144, 461] width 162 height 15
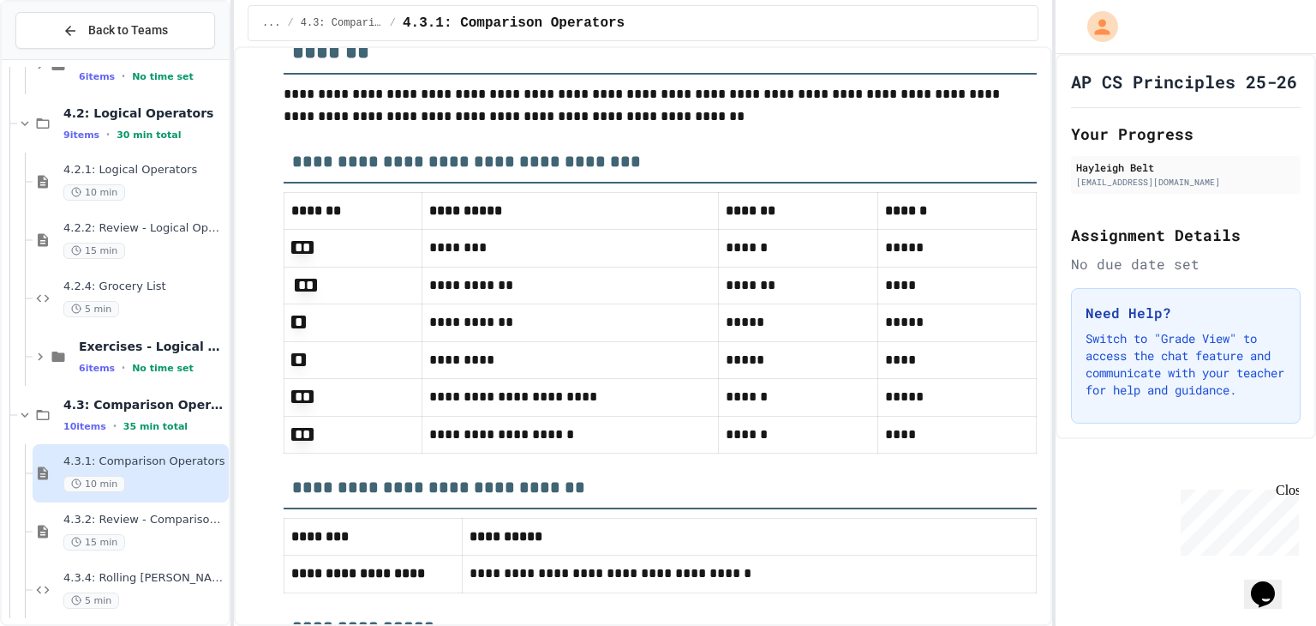
scroll to position [4679, 0]
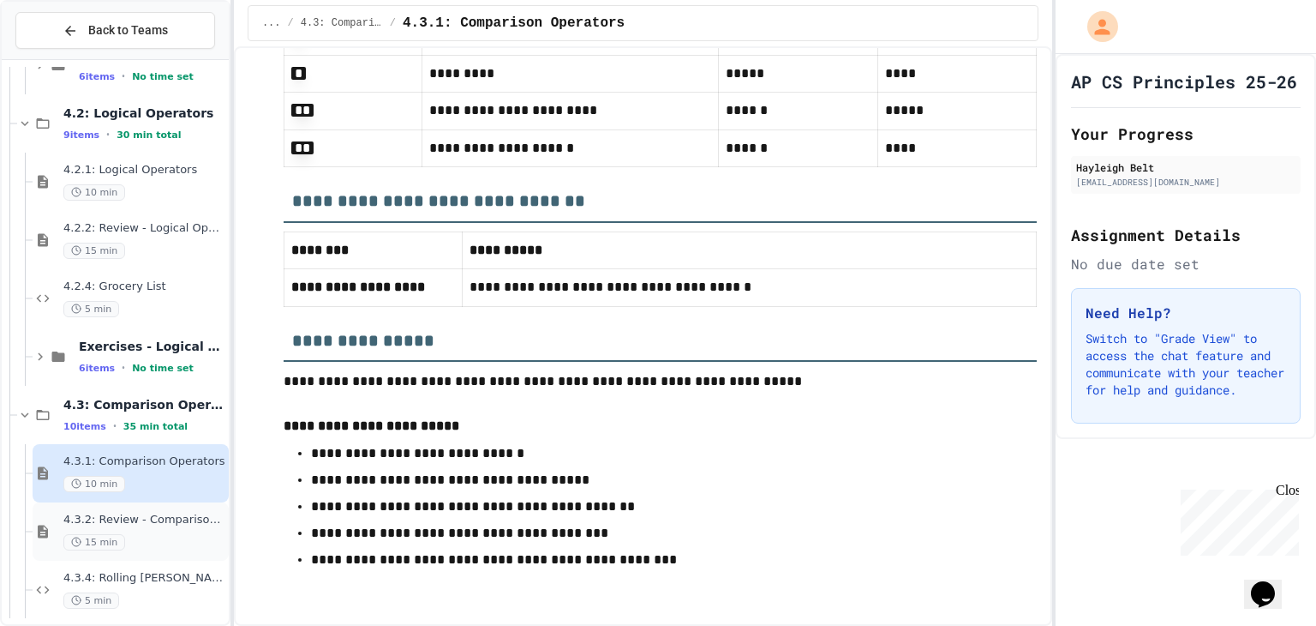
click at [159, 502] on div "4.3.2: Review - Comparison Operators 15 min" at bounding box center [131, 531] width 196 height 58
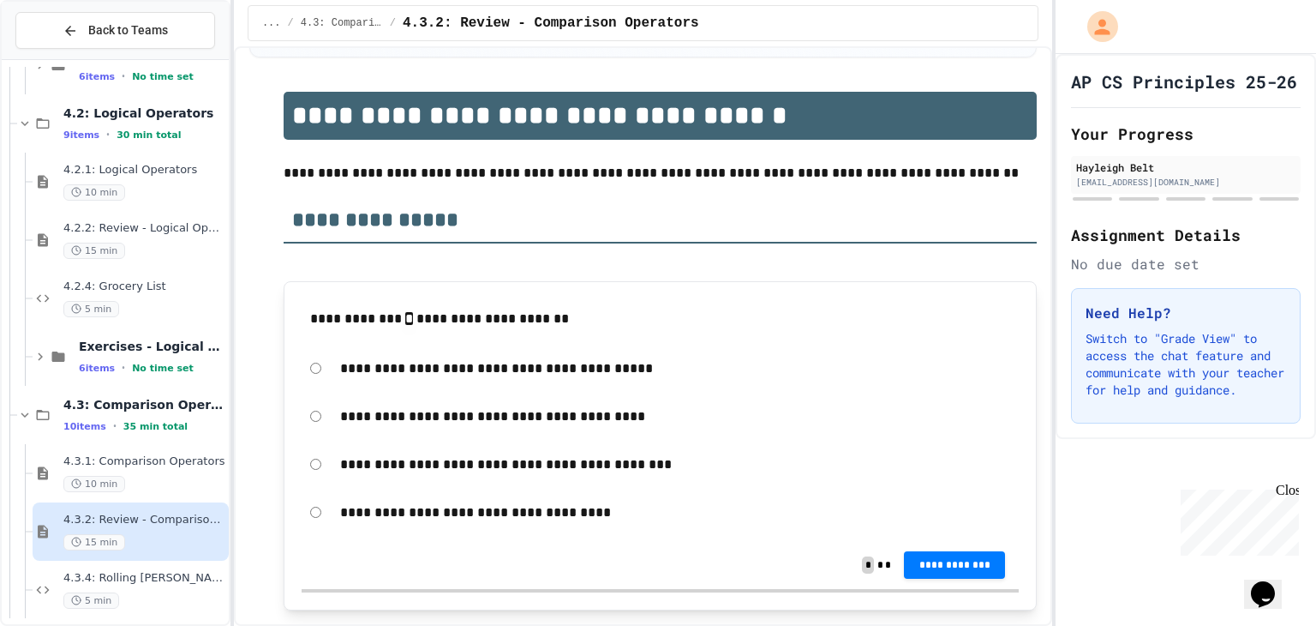
scroll to position [168, 0]
click at [950, 558] on span "**********" at bounding box center [955, 564] width 74 height 14
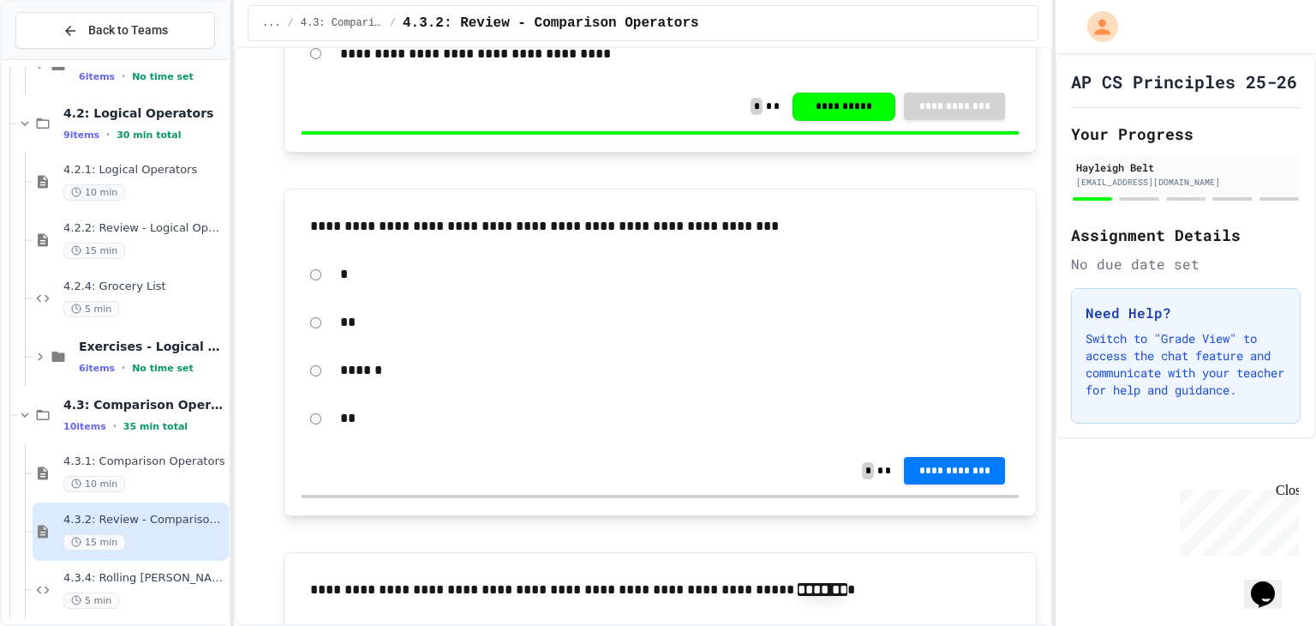
scroll to position [627, 0]
click at [924, 470] on span "**********" at bounding box center [955, 468] width 74 height 14
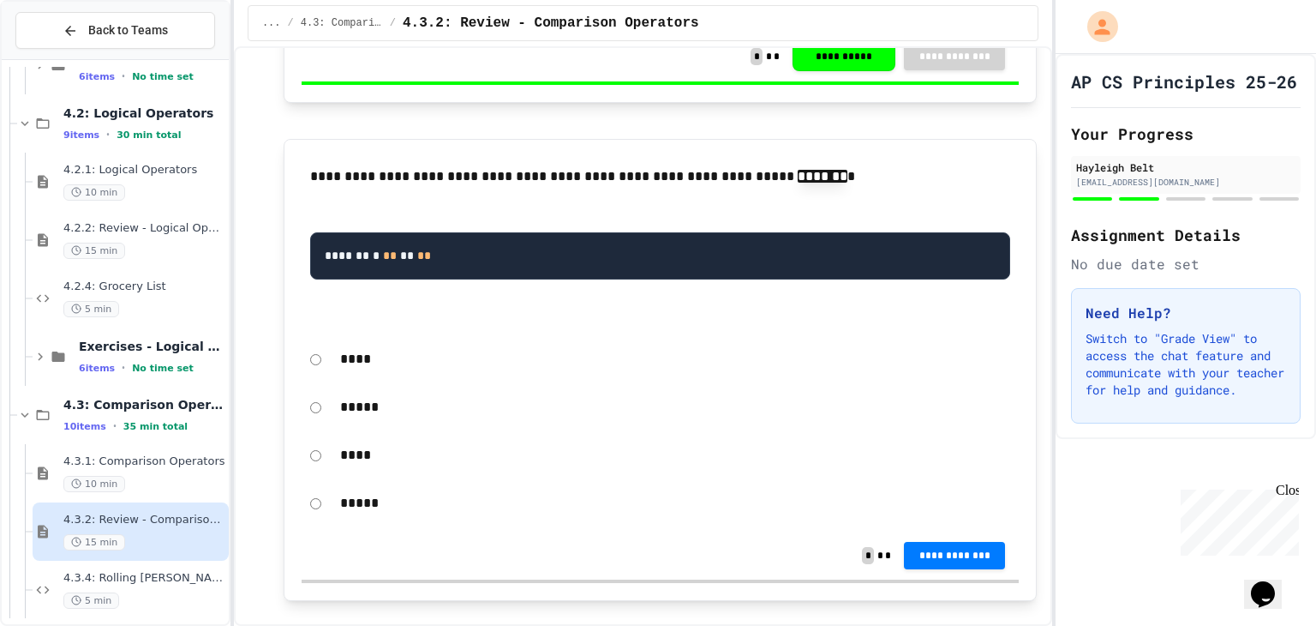
scroll to position [1042, 0]
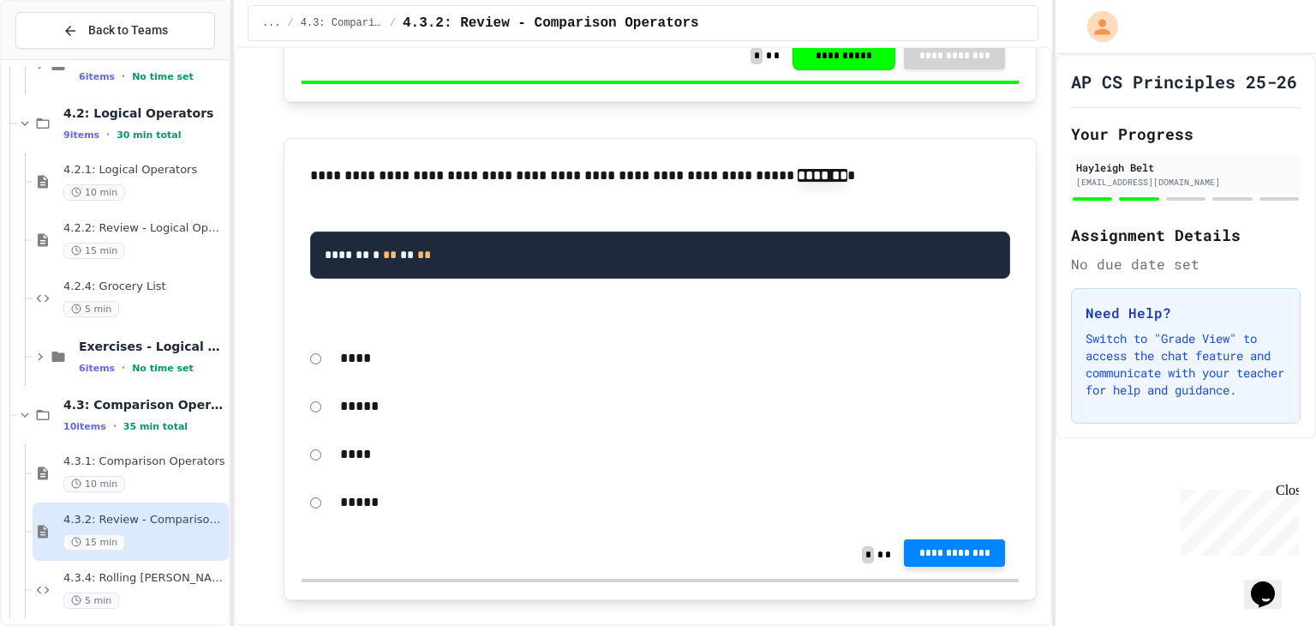
click at [944, 549] on span "**********" at bounding box center [955, 553] width 74 height 14
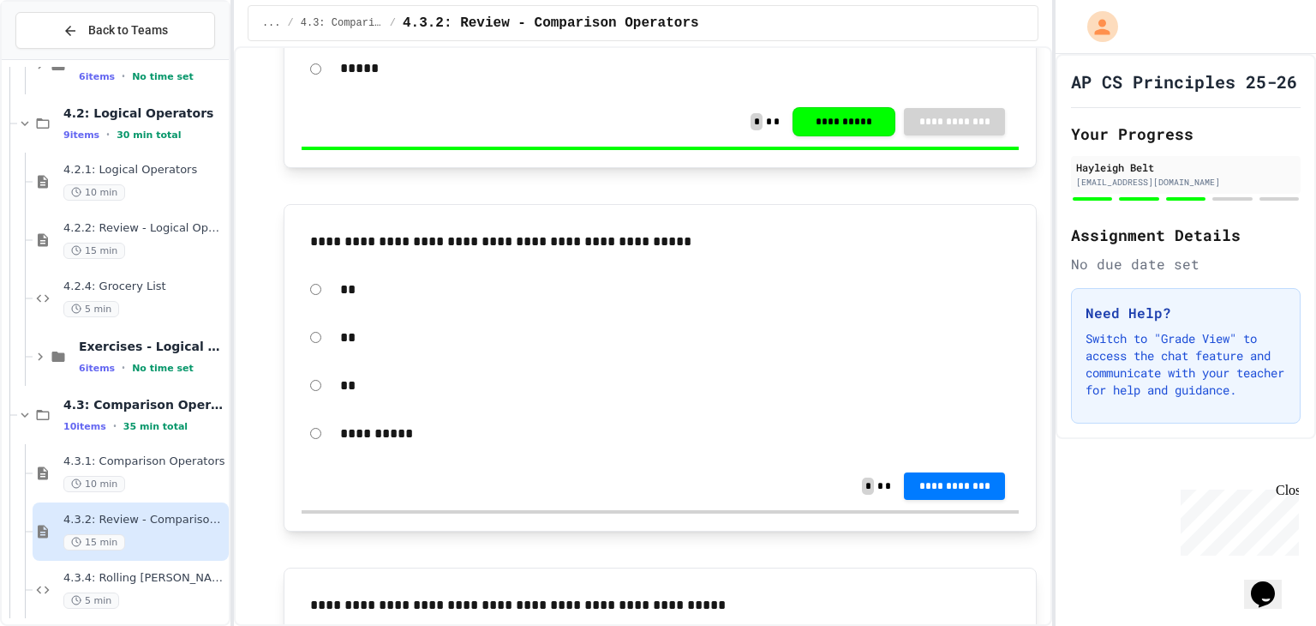
scroll to position [1501, 0]
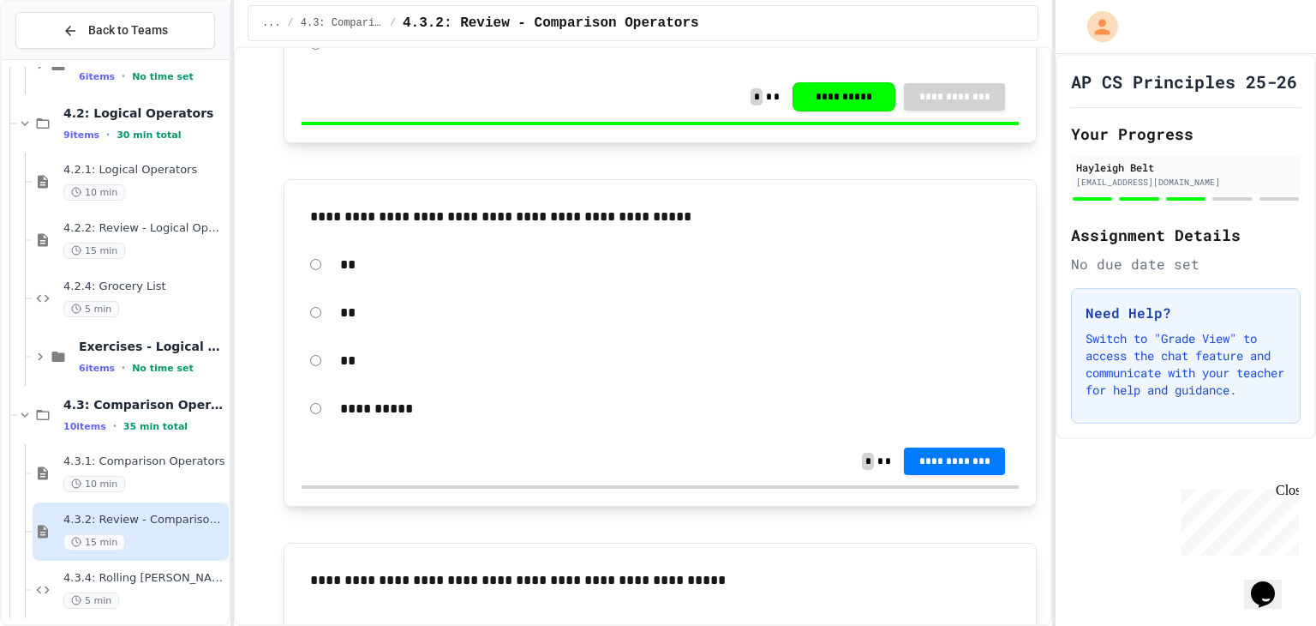
click at [321, 311] on div "**" at bounding box center [660, 312] width 717 height 39
click at [963, 468] on button "**********" at bounding box center [954, 460] width 101 height 27
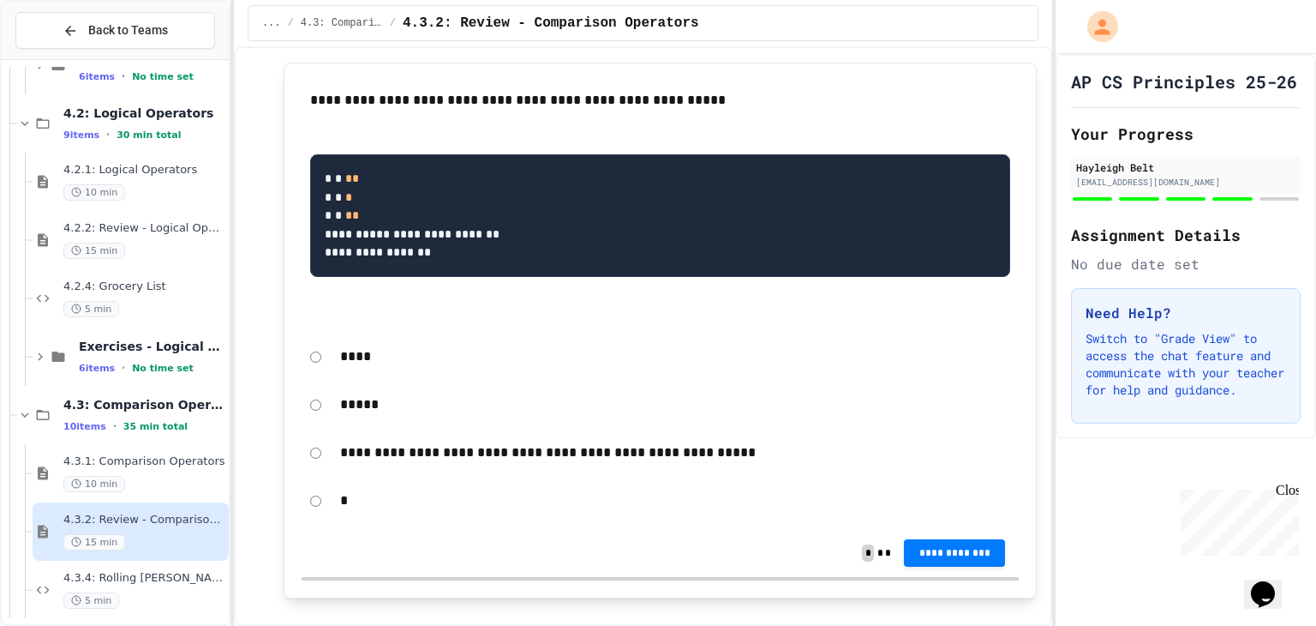
scroll to position [1981, 0]
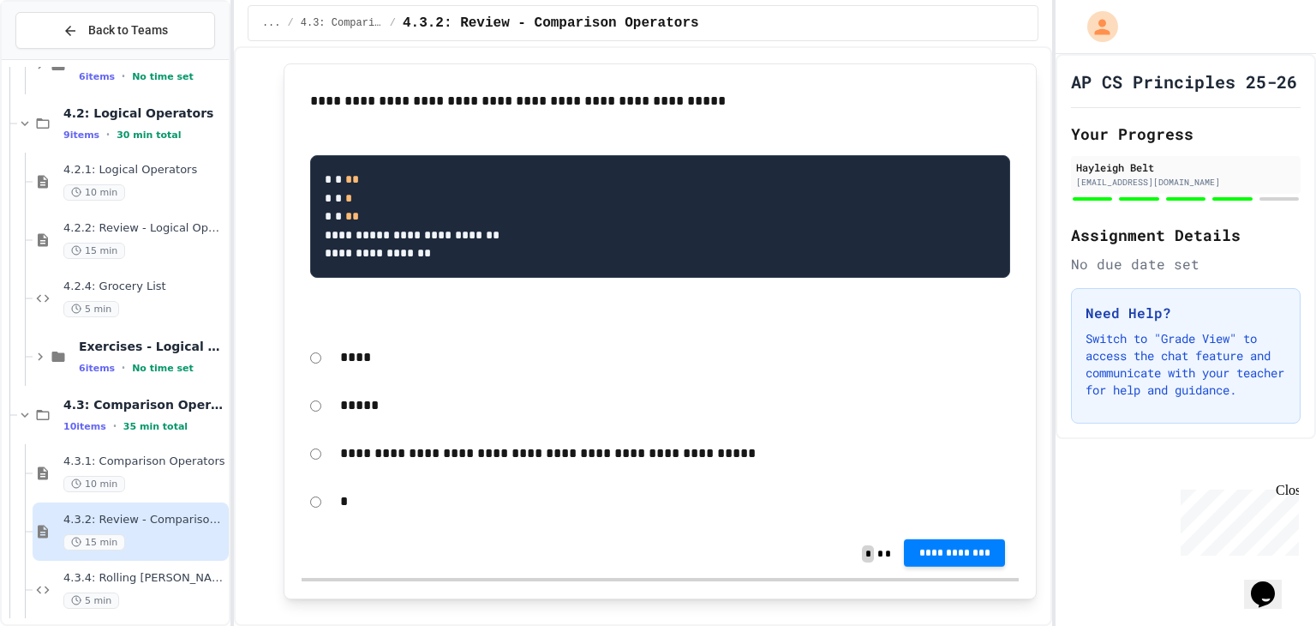
click at [984, 550] on button "**********" at bounding box center [954, 552] width 101 height 27
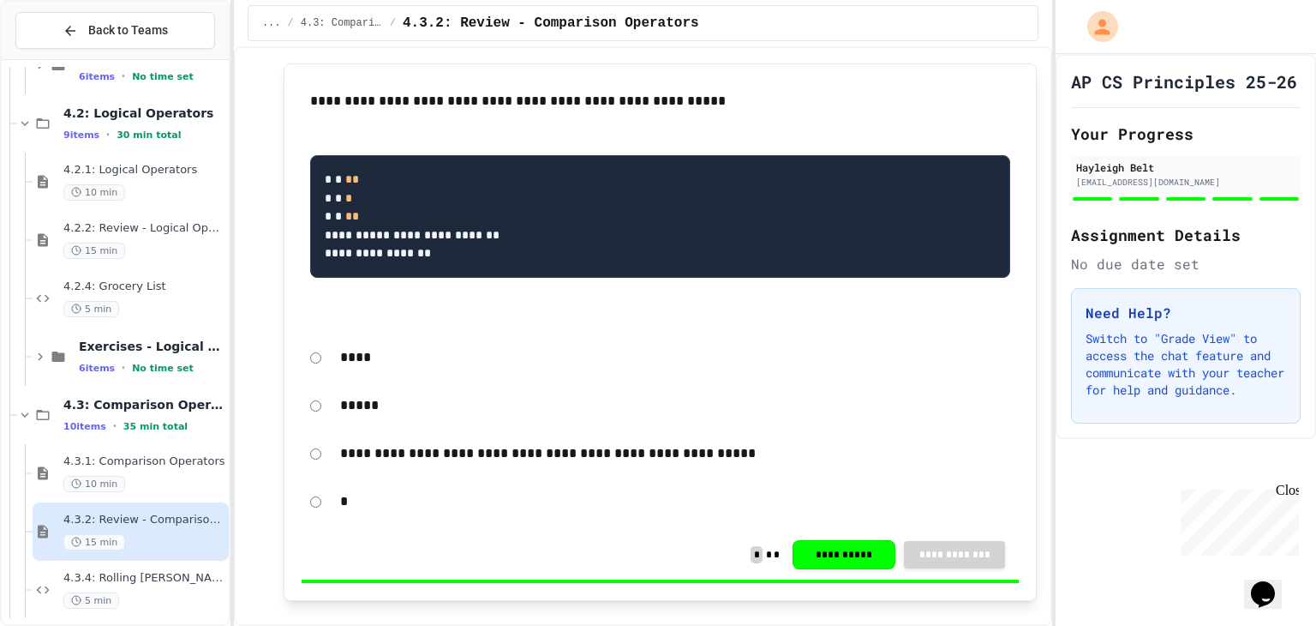
click at [132, 584] on div "4.3.4: Rolling [PERSON_NAME] 5 min" at bounding box center [144, 590] width 162 height 38
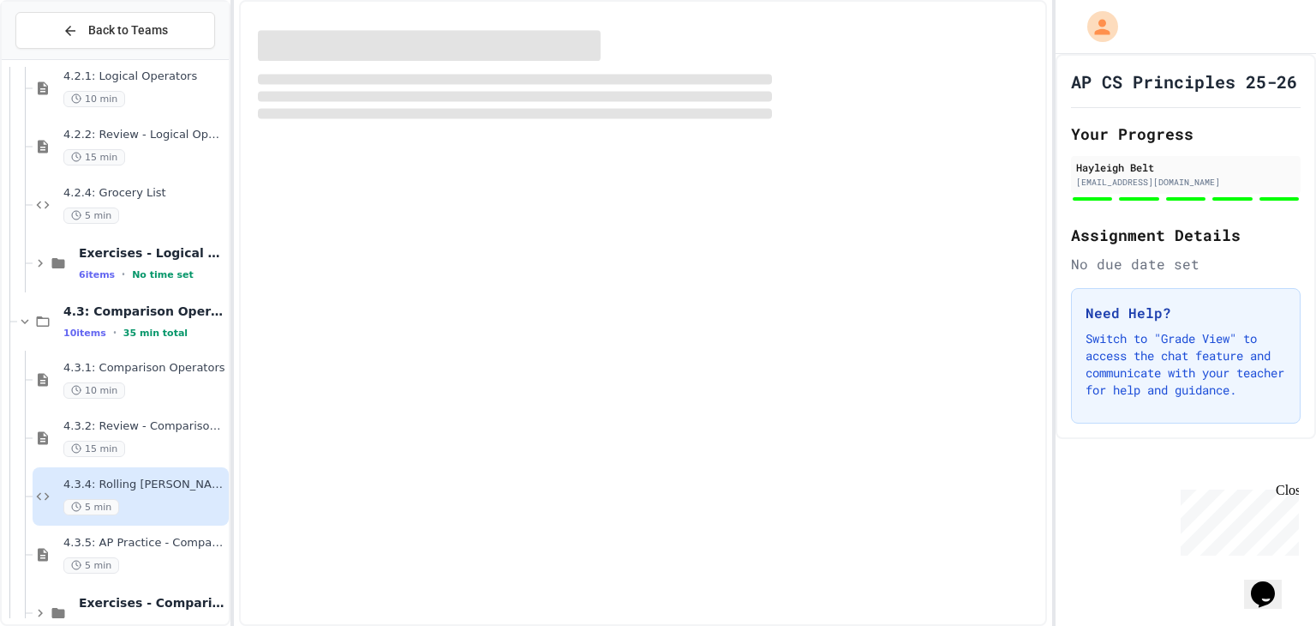
scroll to position [6520, 0]
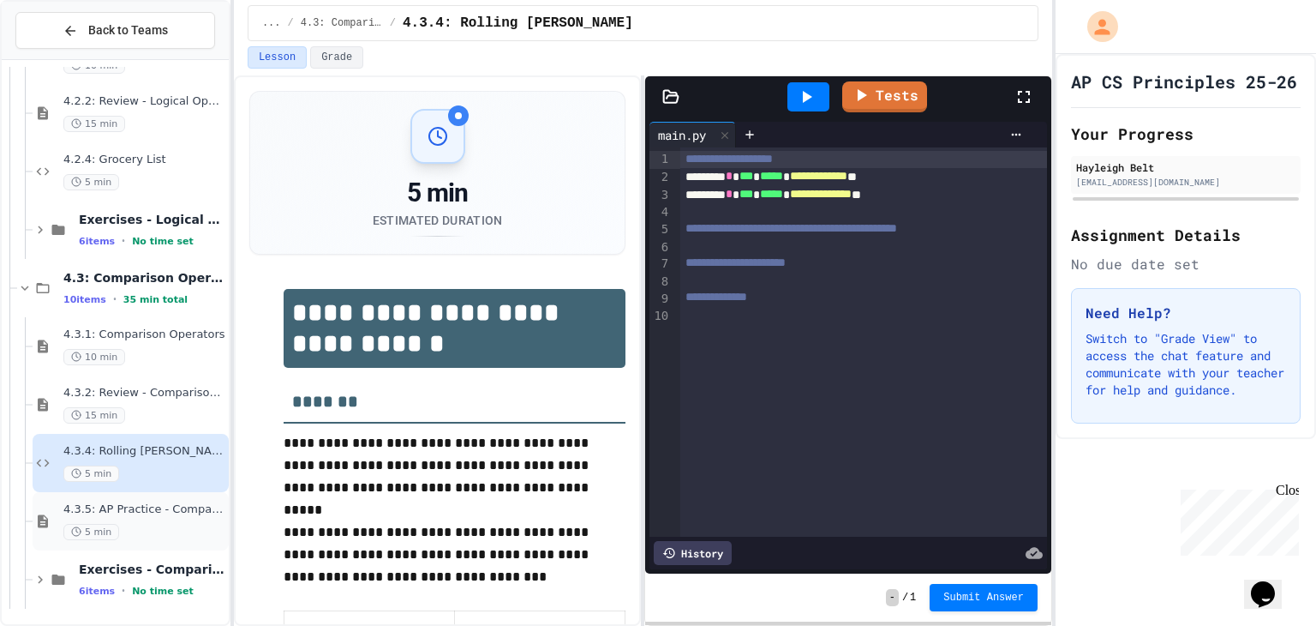
click at [147, 503] on span "4.3.5: AP Practice - Comparison Operators" at bounding box center [144, 509] width 162 height 15
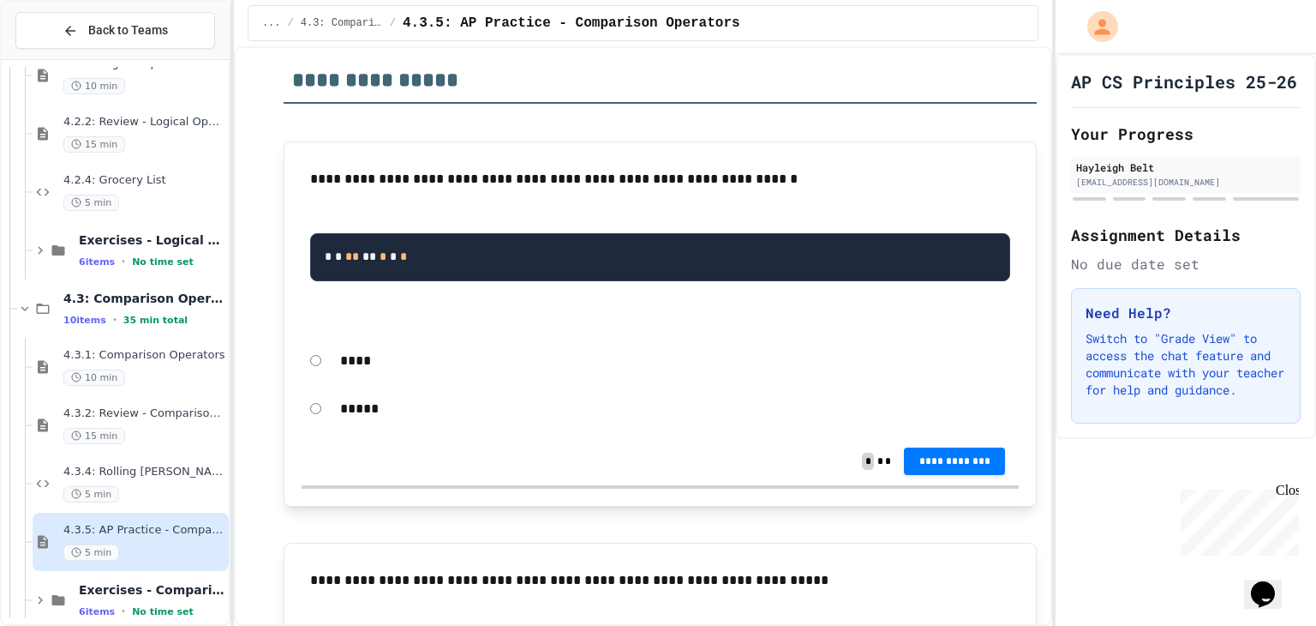
scroll to position [1072, 0]
click at [918, 458] on span "**********" at bounding box center [955, 459] width 74 height 14
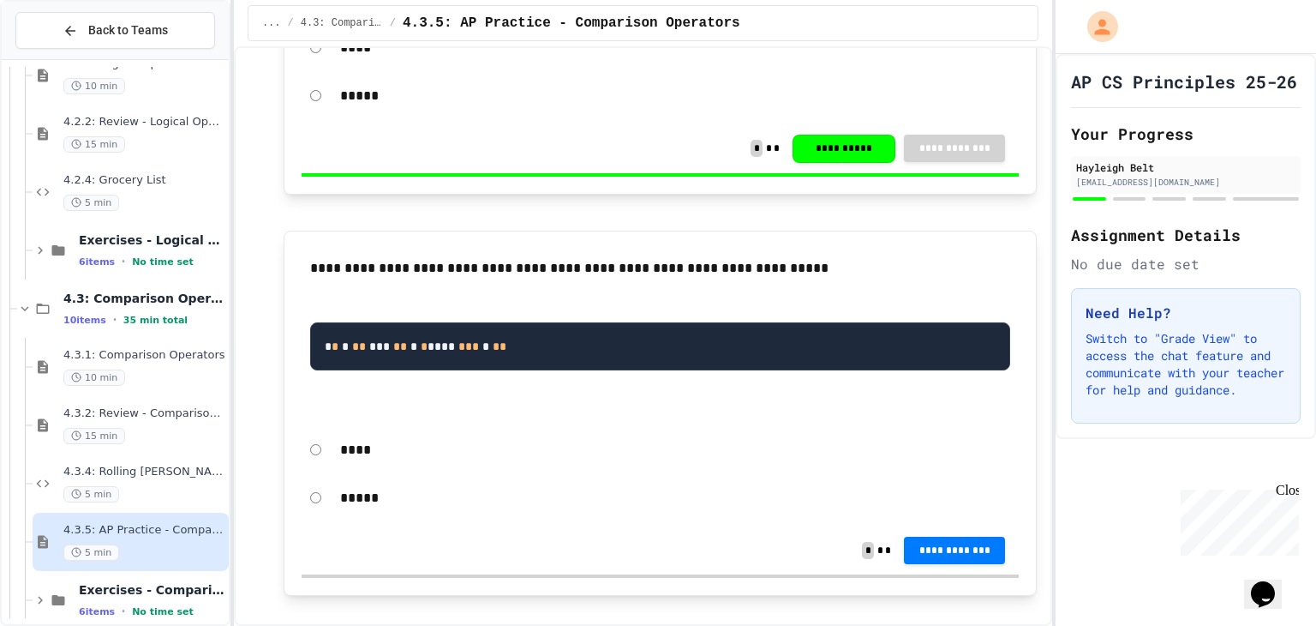
scroll to position [1464, 0]
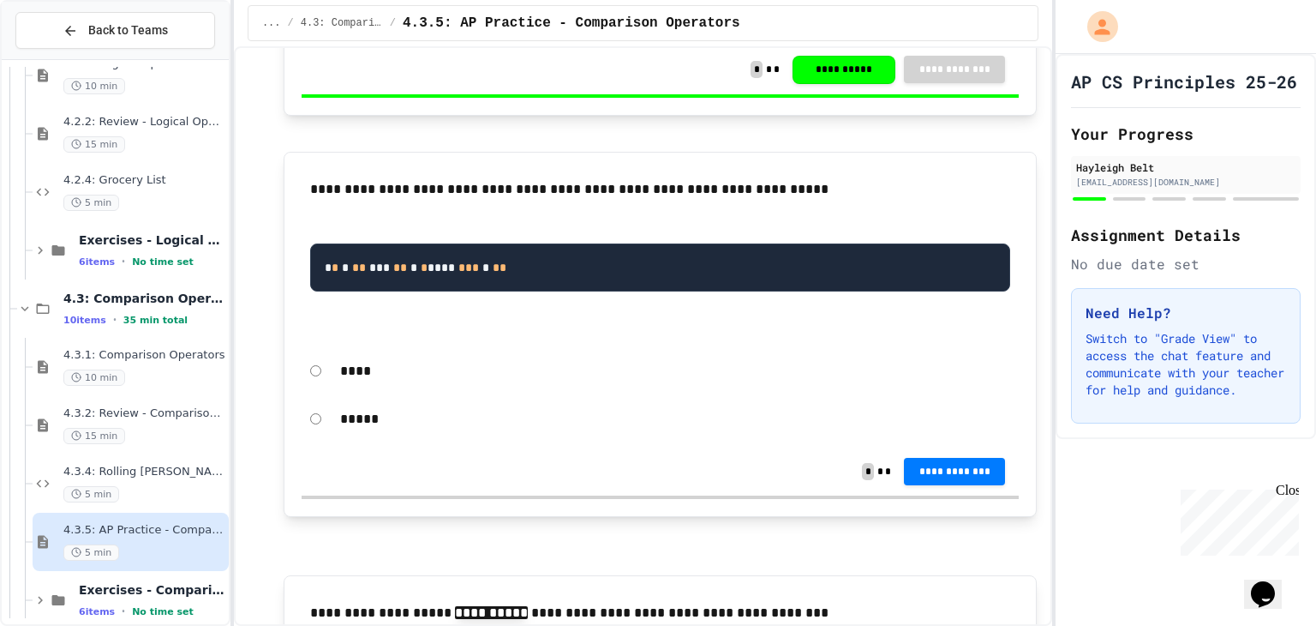
click at [307, 418] on div "*****" at bounding box center [660, 418] width 717 height 39
click at [976, 476] on span "**********" at bounding box center [955, 470] width 74 height 14
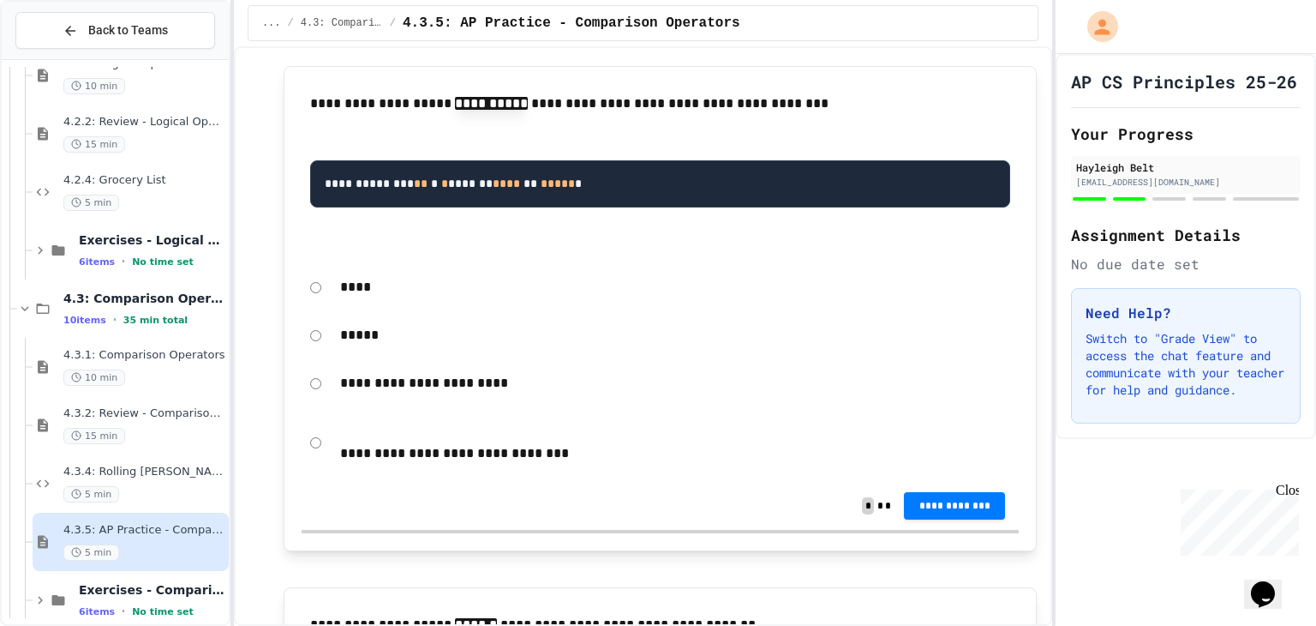
scroll to position [1887, 0]
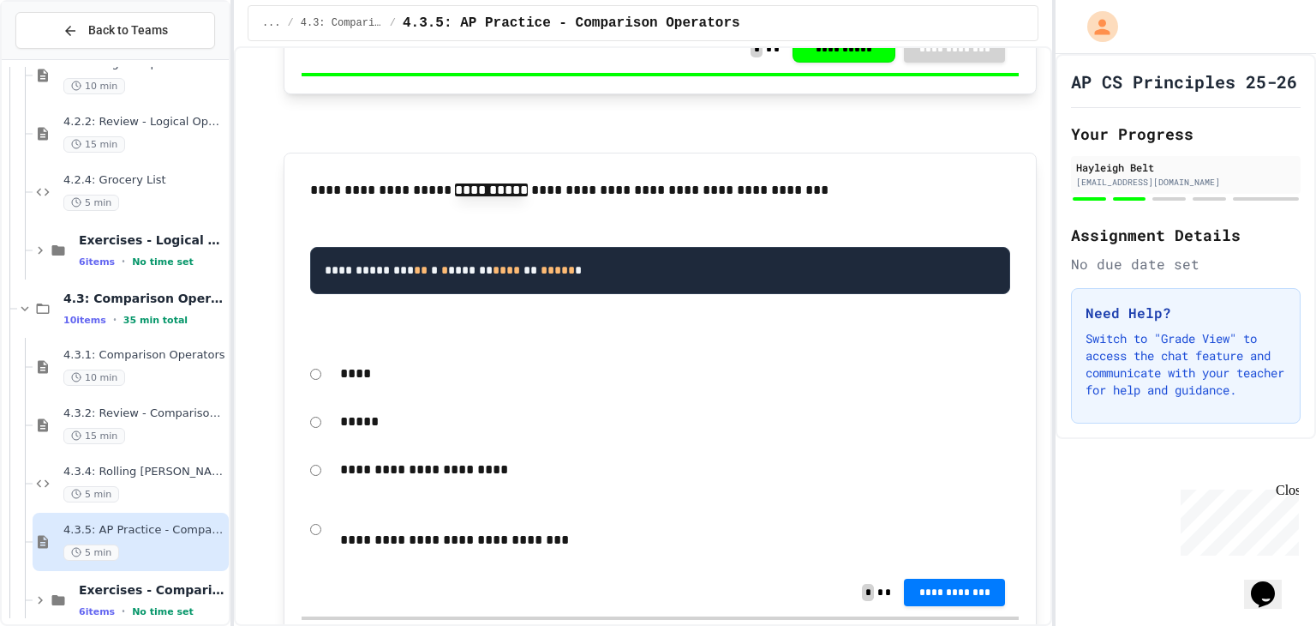
click at [315, 368] on div "****" at bounding box center [660, 373] width 717 height 39
click at [947, 590] on span "**********" at bounding box center [955, 592] width 74 height 14
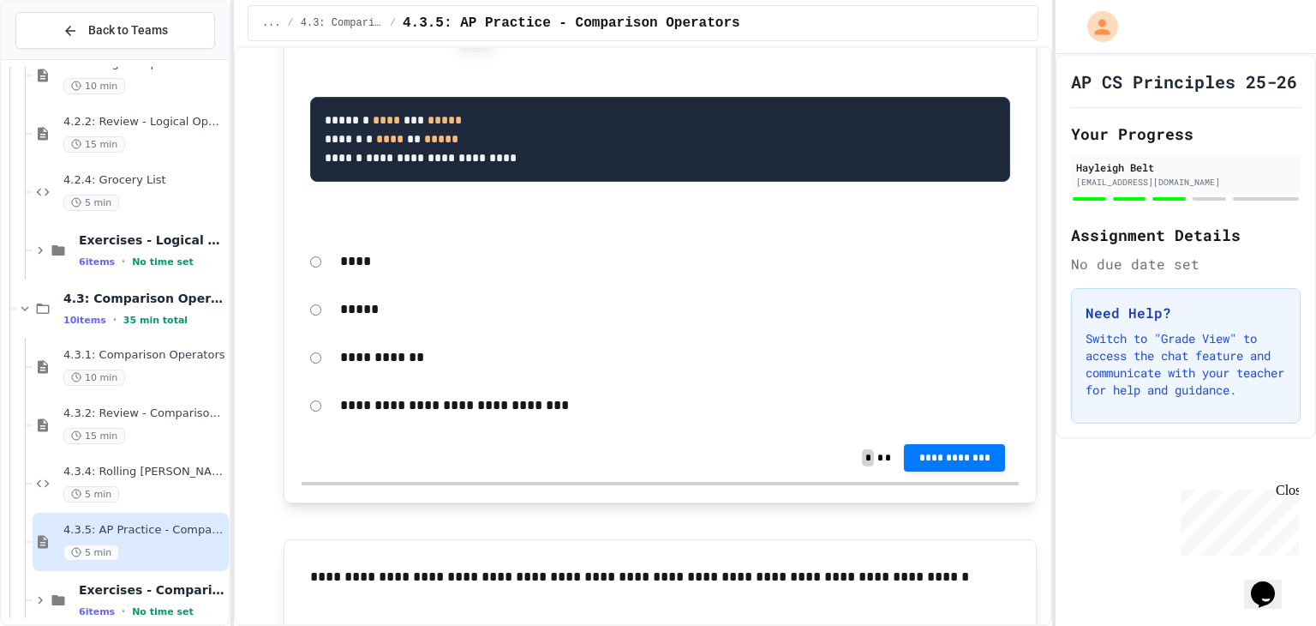
scroll to position [2489, 0]
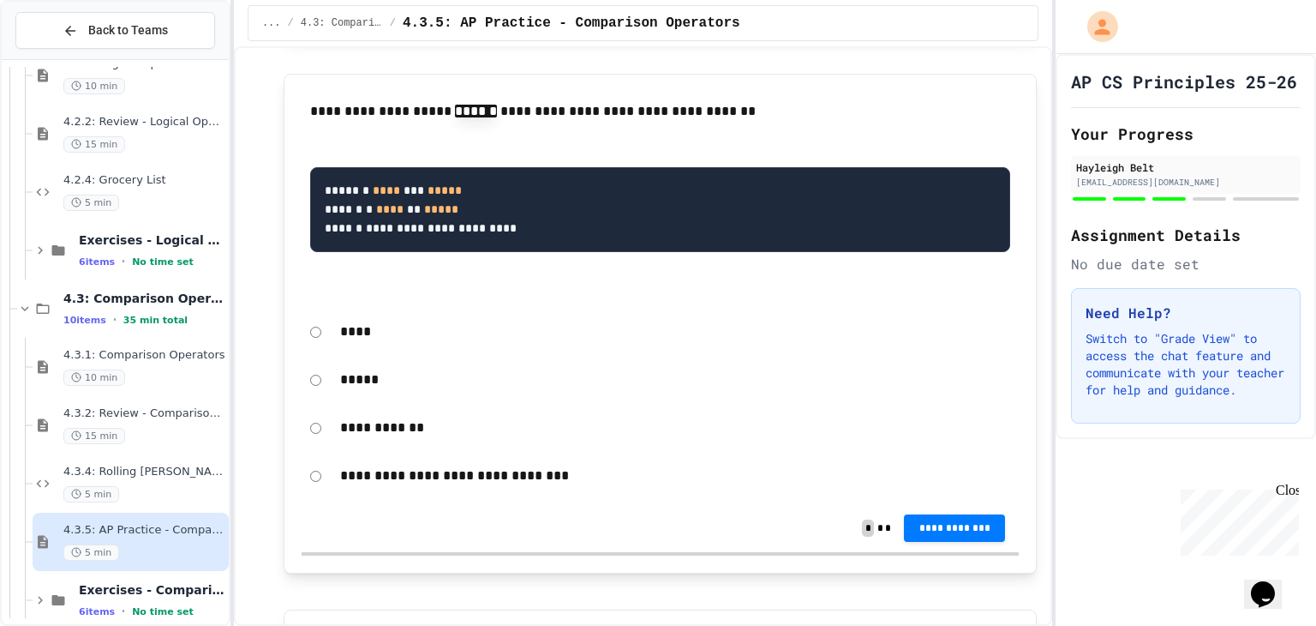
click at [309, 481] on div "**********" at bounding box center [660, 475] width 717 height 39
click at [946, 526] on span "**********" at bounding box center [955, 526] width 74 height 14
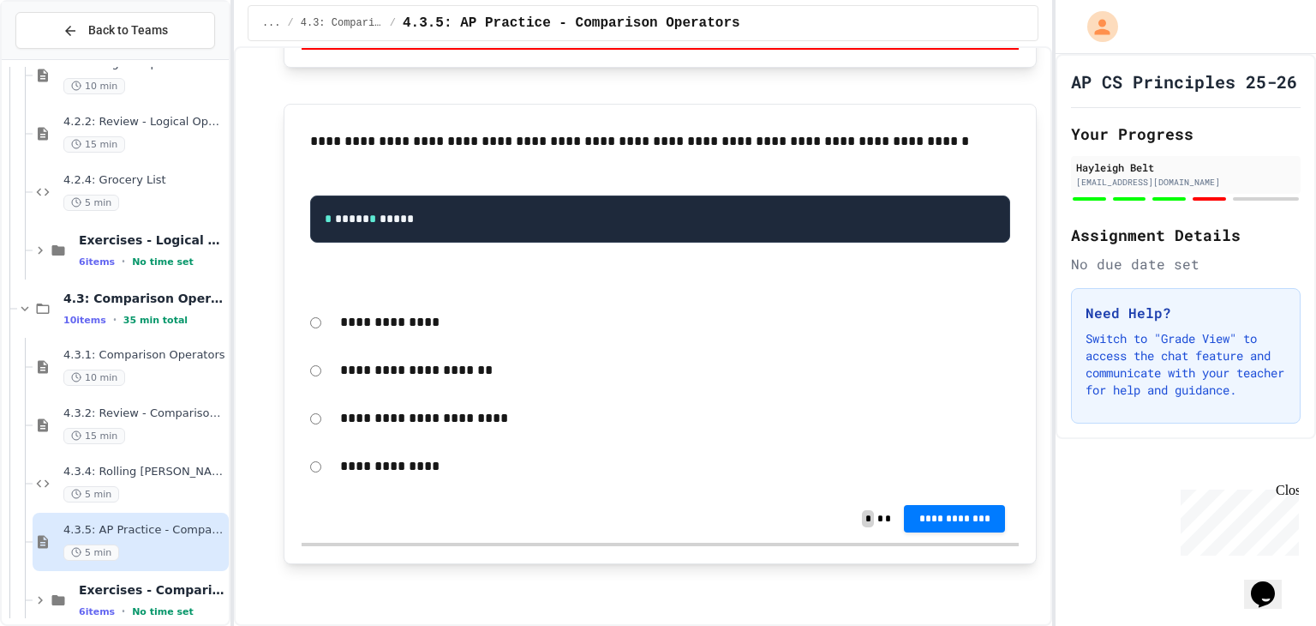
scroll to position [3003, 0]
click at [957, 508] on button "**********" at bounding box center [954, 518] width 101 height 27
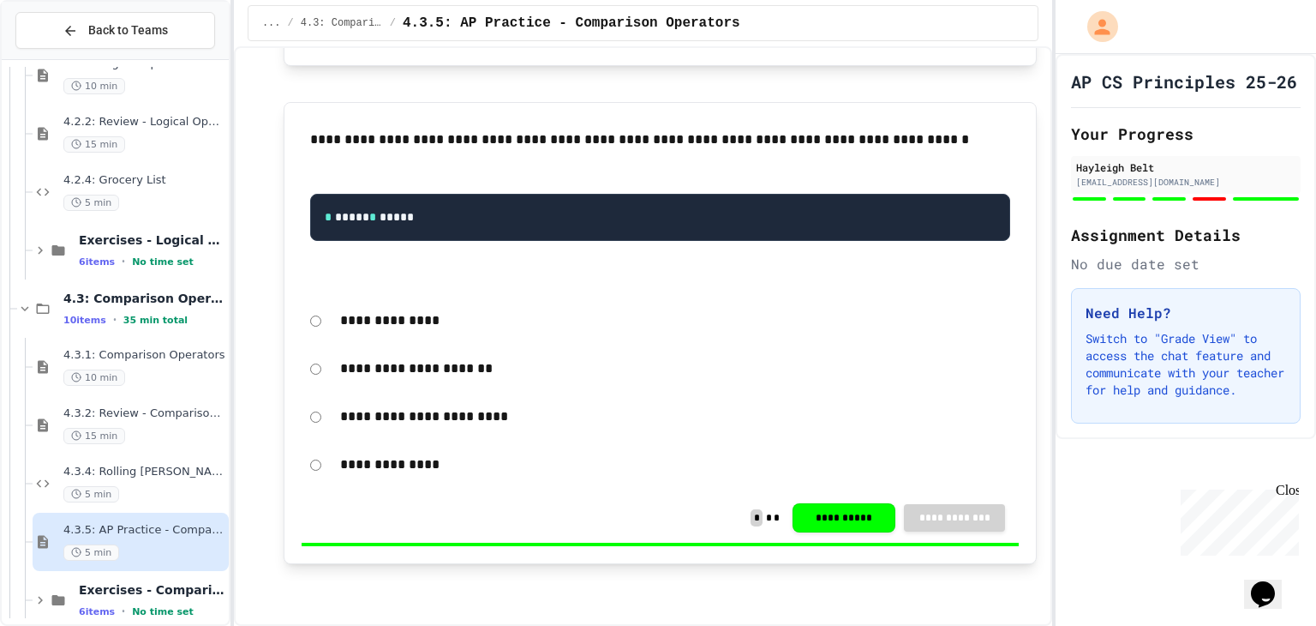
click at [150, 363] on div "4.3.1: Comparison Operators 10 min" at bounding box center [144, 367] width 162 height 38
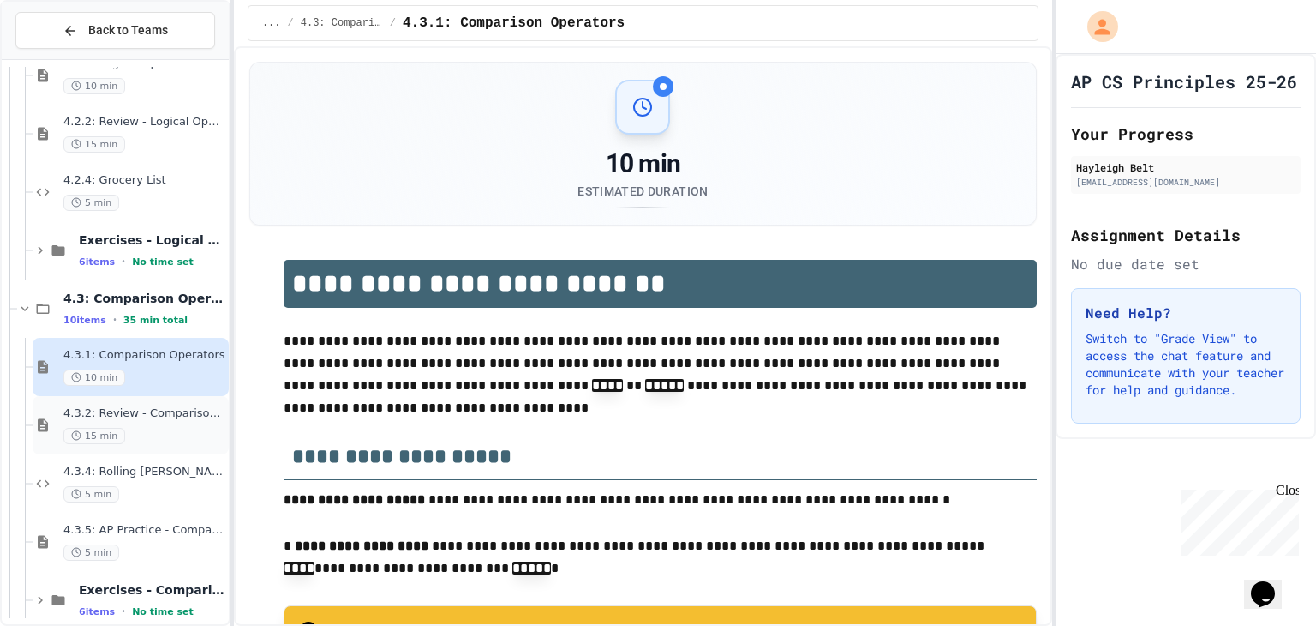
click at [156, 409] on span "4.3.2: Review - Comparison Operators" at bounding box center [144, 413] width 162 height 15
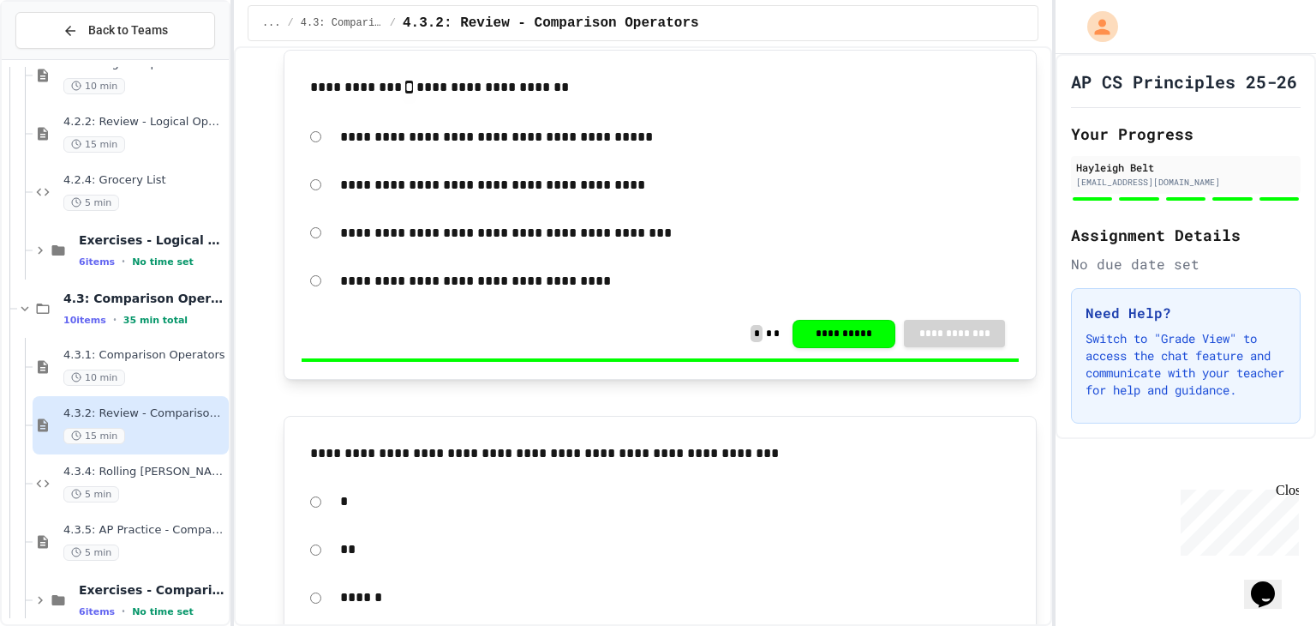
scroll to position [435, 0]
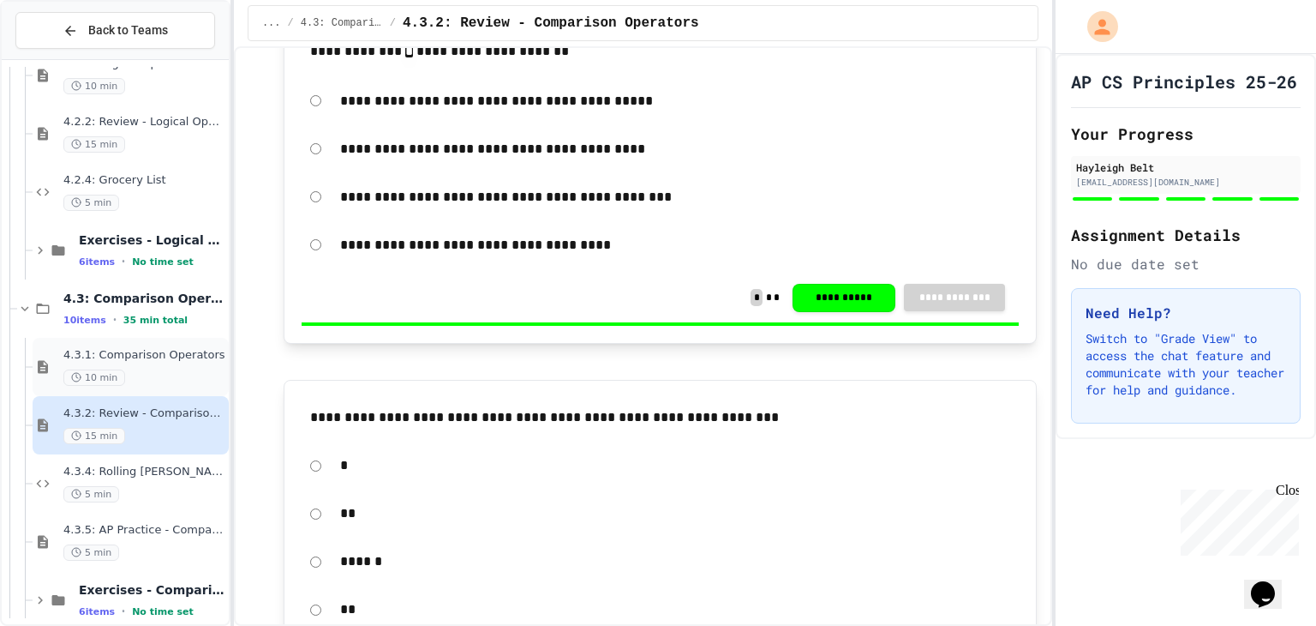
click at [130, 369] on div "10 min" at bounding box center [144, 377] width 162 height 16
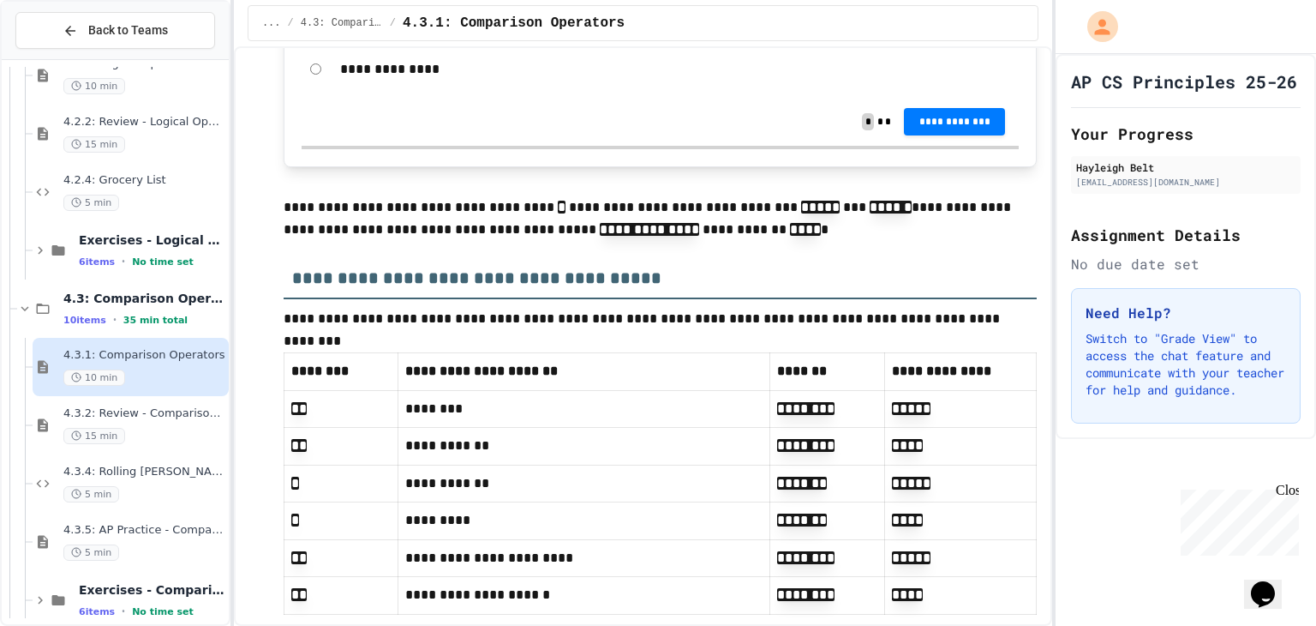
scroll to position [1143, 0]
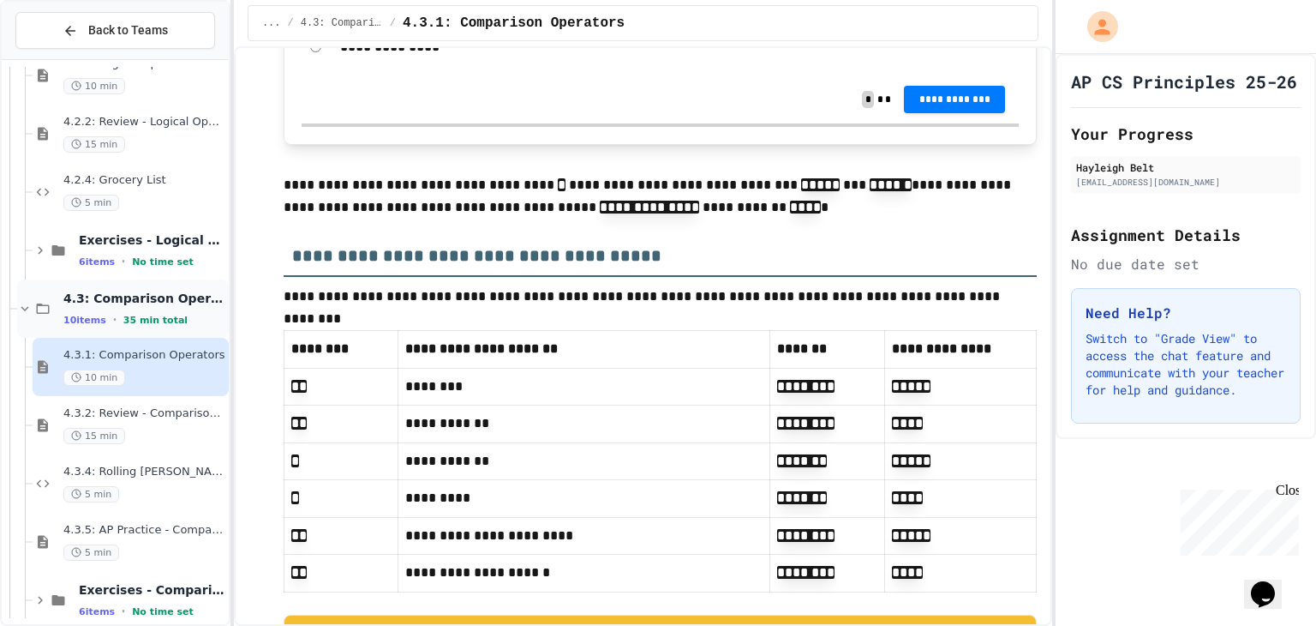
click at [158, 306] on div "4.3: Comparison Operators 10 items • 35 min total" at bounding box center [144, 309] width 162 height 36
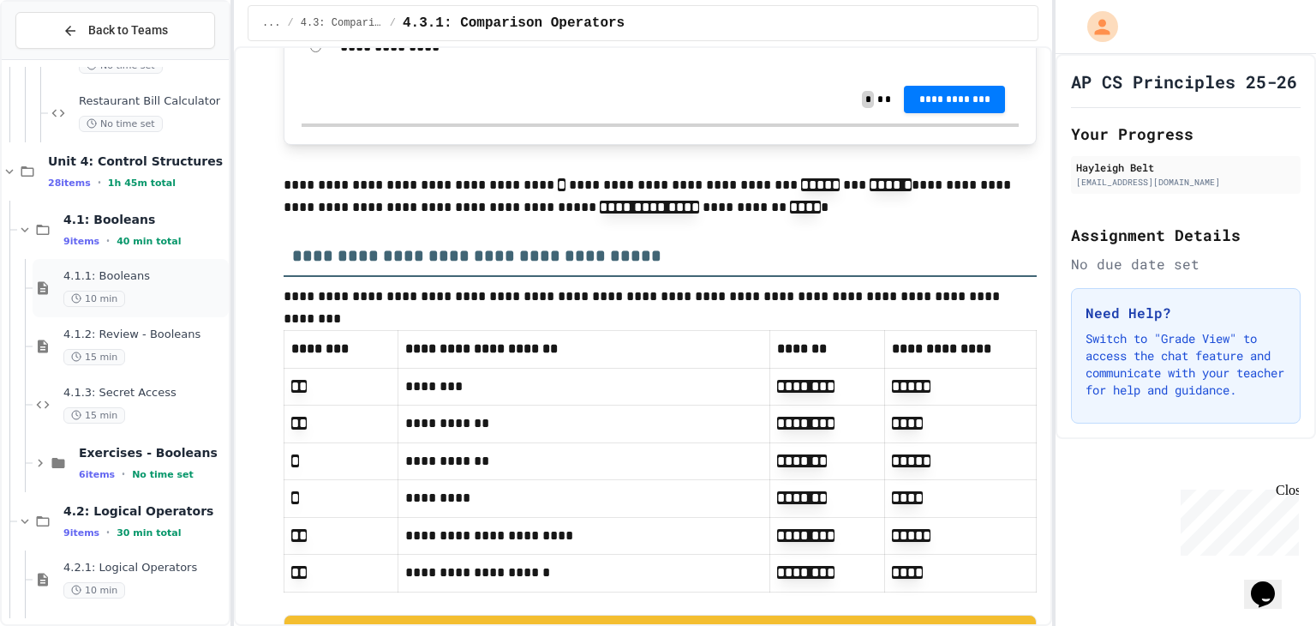
scroll to position [6016, 0]
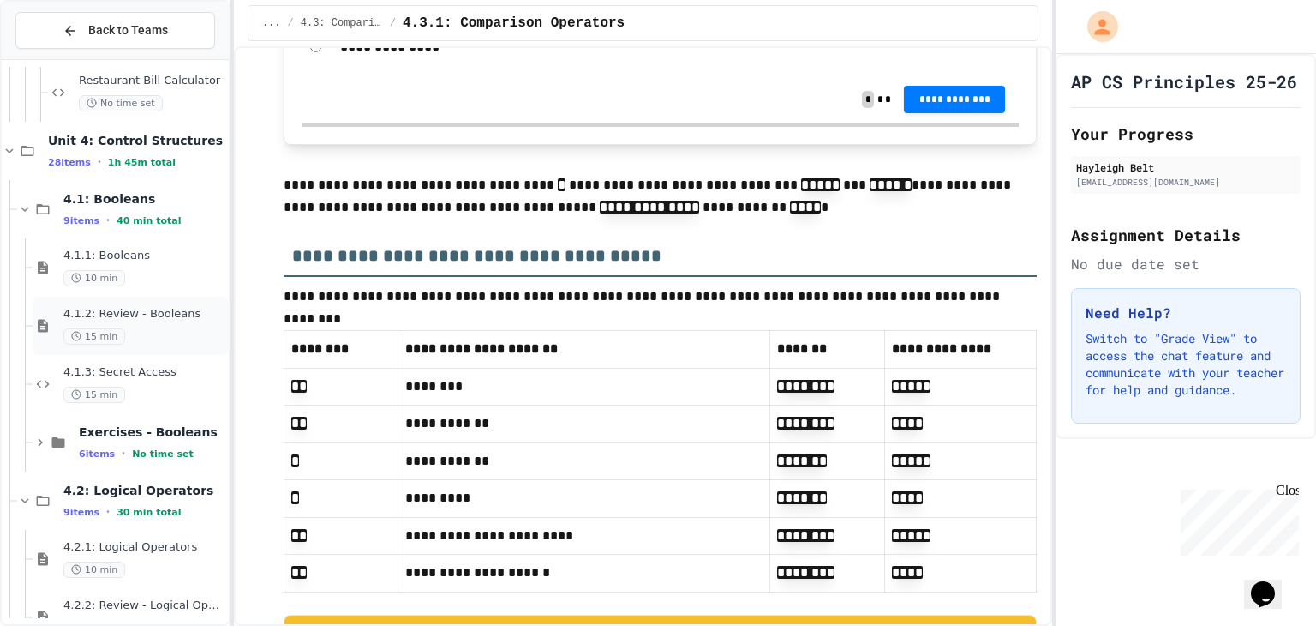
click at [162, 344] on div "4.1.2: Review - Booleans 15 min" at bounding box center [131, 326] width 196 height 58
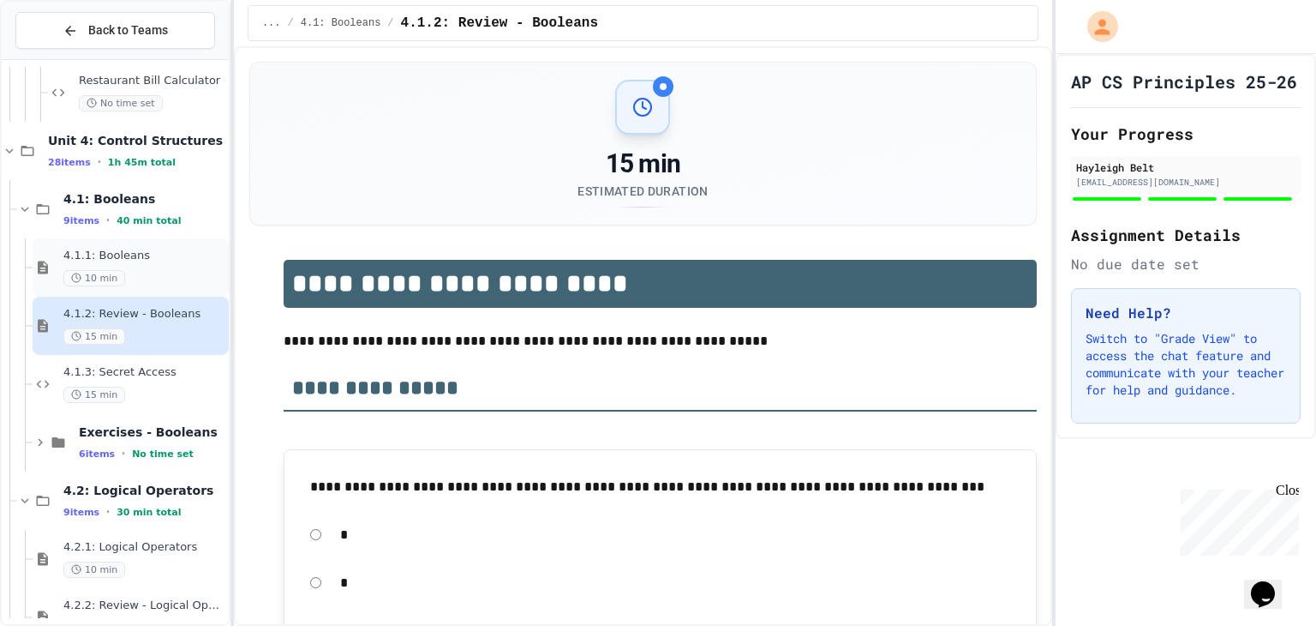
click at [161, 279] on div "10 min" at bounding box center [144, 278] width 162 height 16
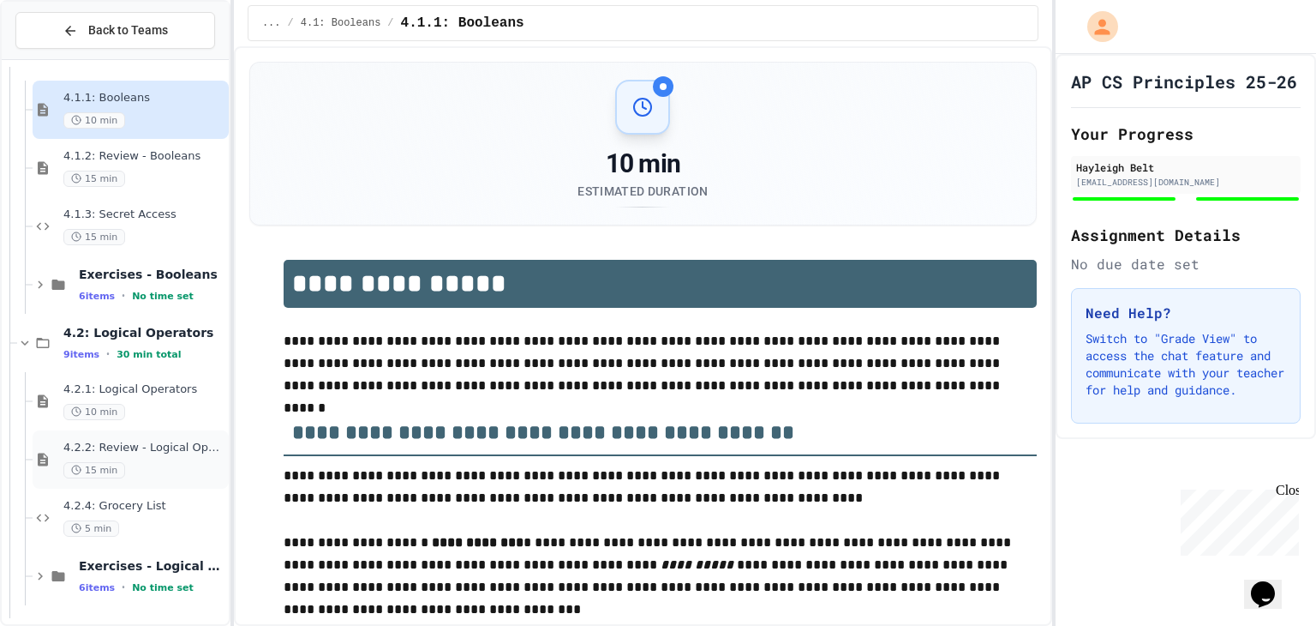
scroll to position [6174, 0]
click at [152, 488] on div "4.2.4: Grocery List 5 min" at bounding box center [131, 517] width 196 height 58
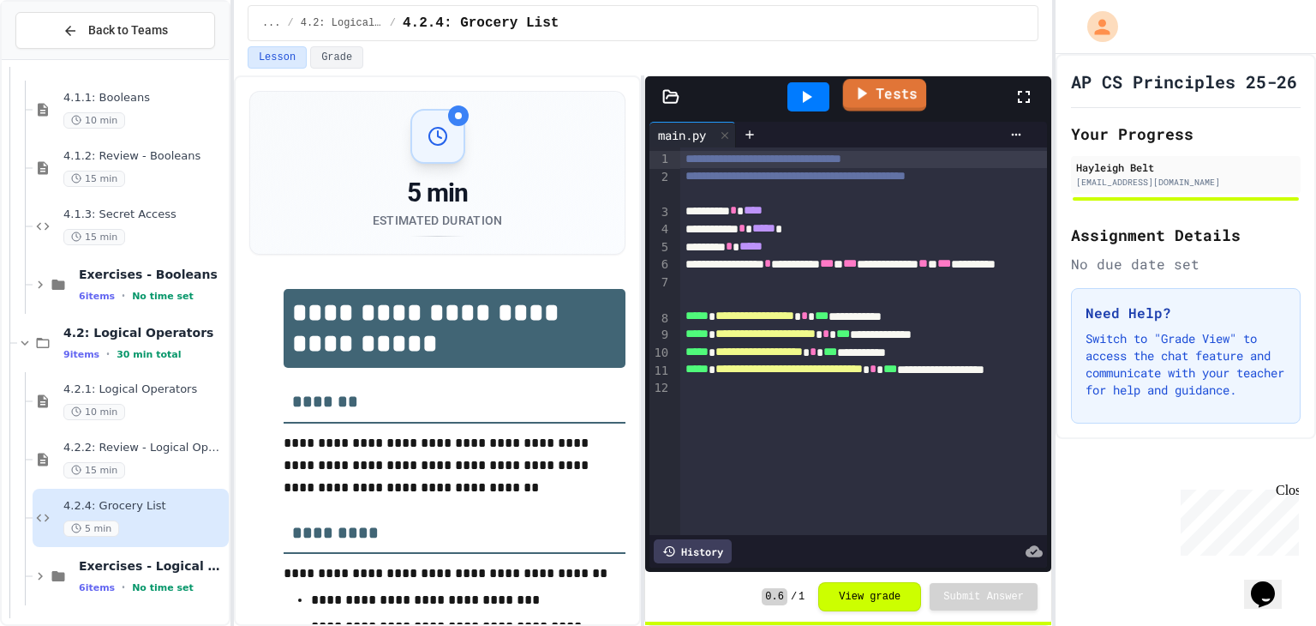
click at [905, 83] on link "Tests" at bounding box center [885, 95] width 84 height 33
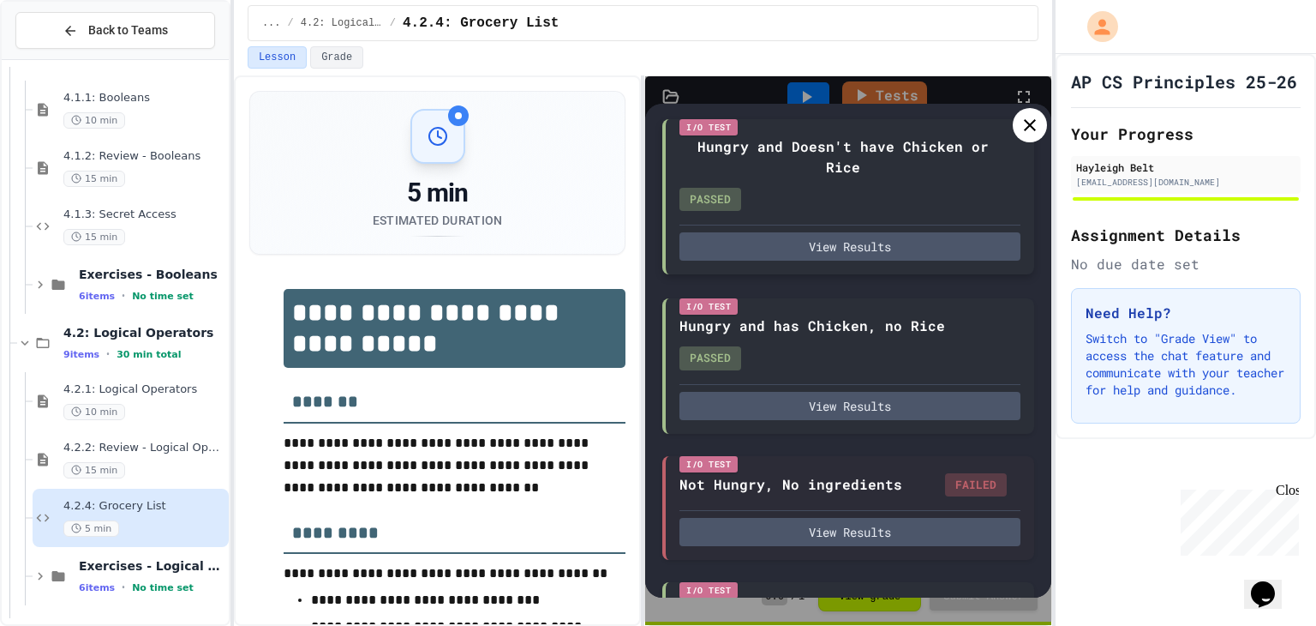
scroll to position [191, 0]
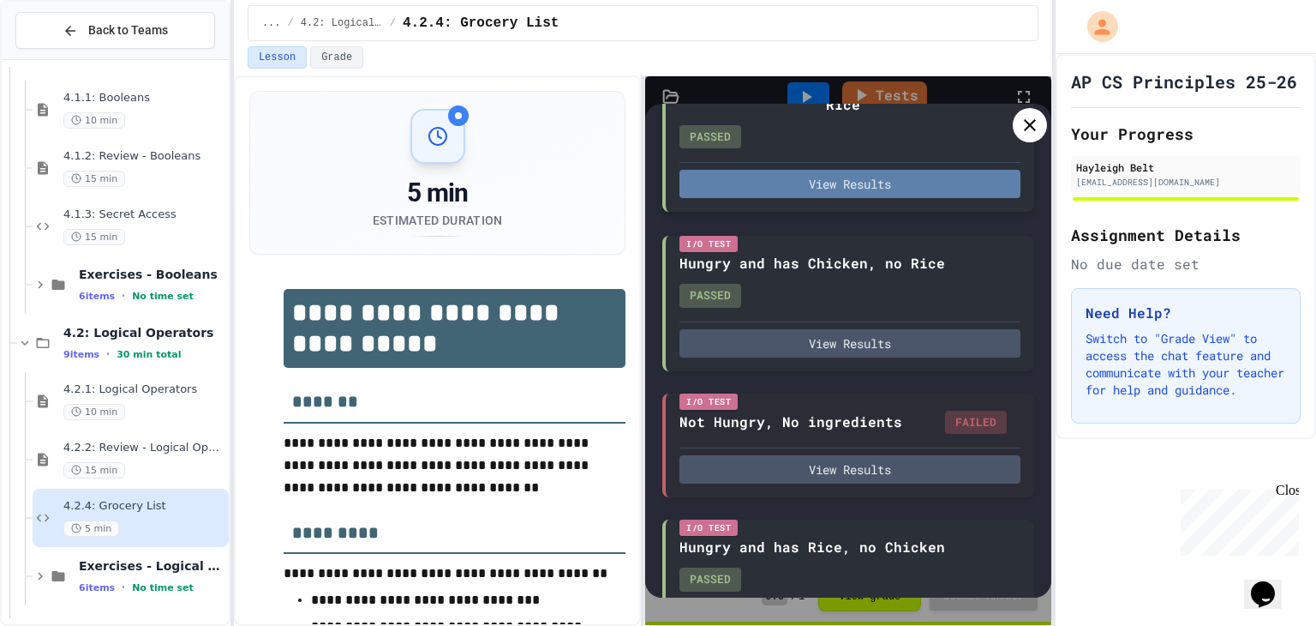
click at [858, 198] on button "View Results" at bounding box center [850, 184] width 341 height 28
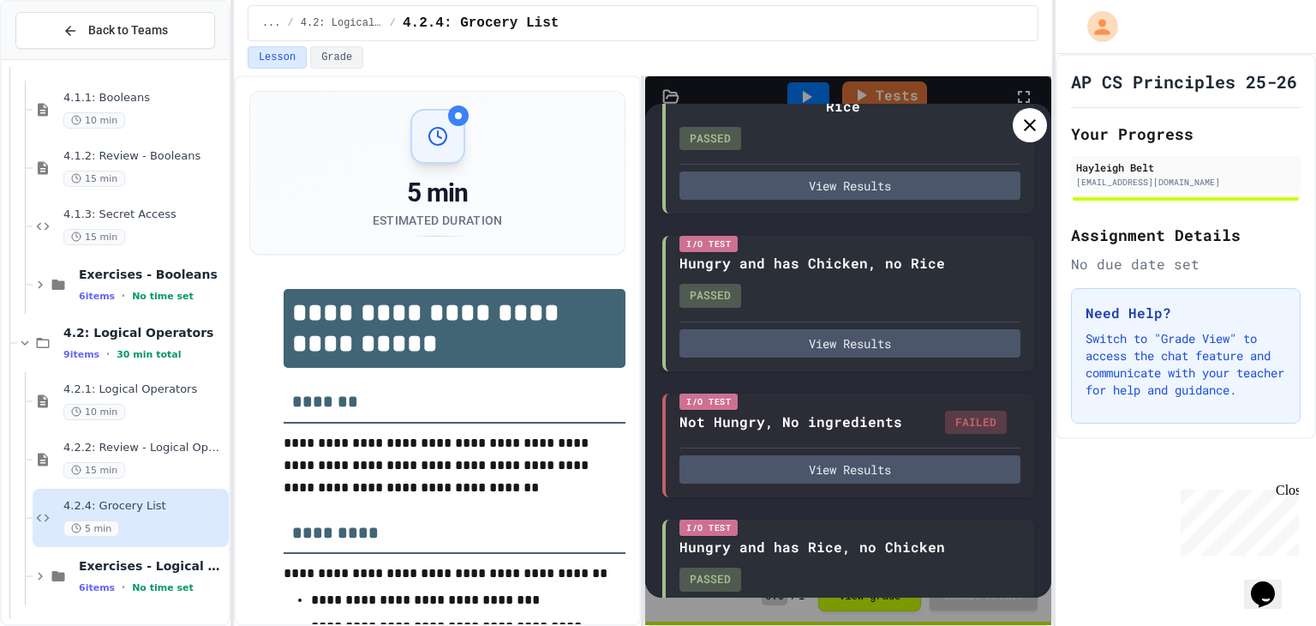
click at [1028, 131] on icon at bounding box center [1030, 125] width 21 height 21
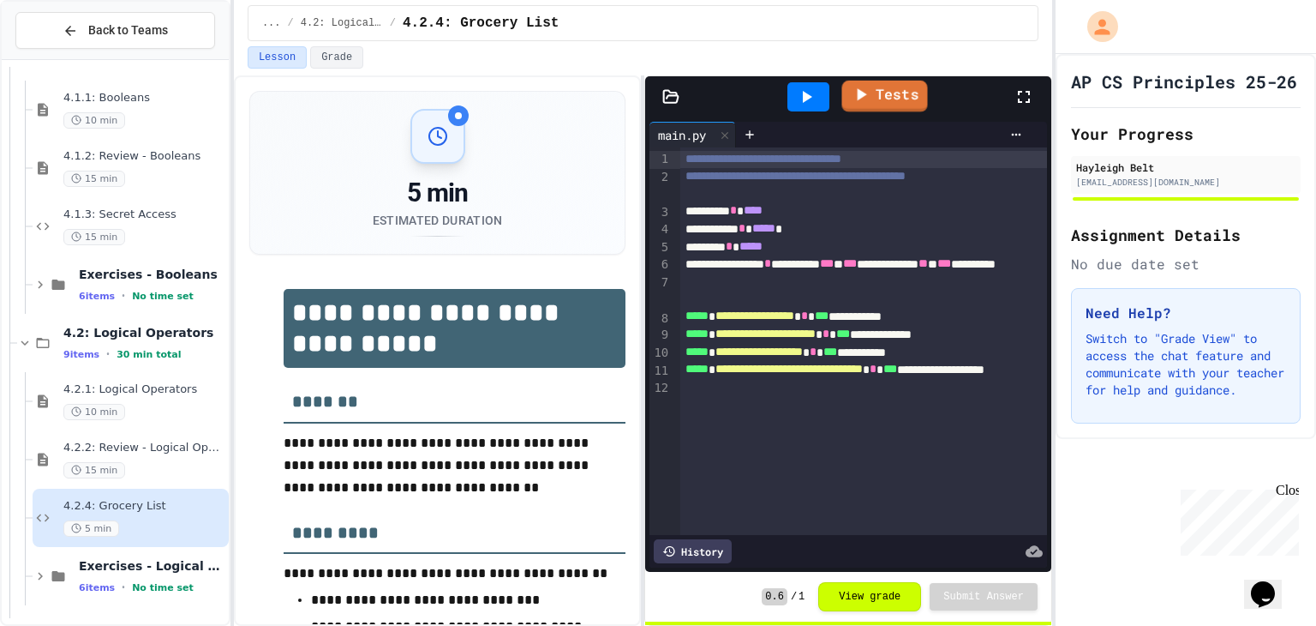
click at [887, 93] on link "Tests" at bounding box center [885, 97] width 86 height 32
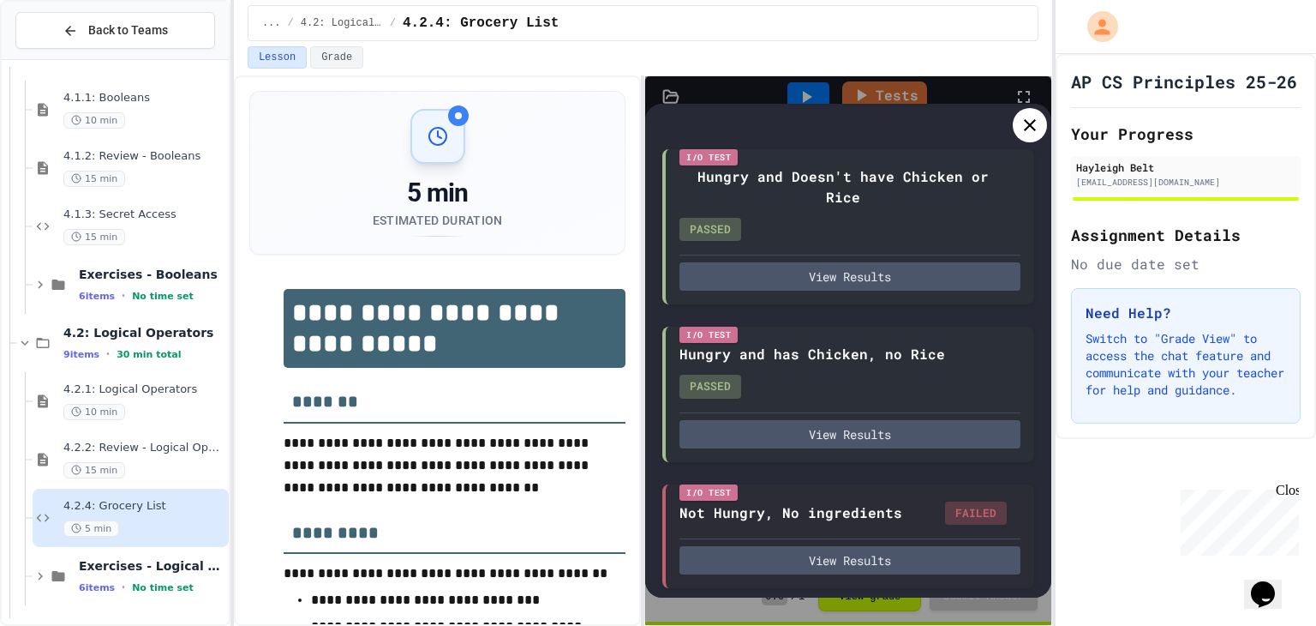
scroll to position [92, 0]
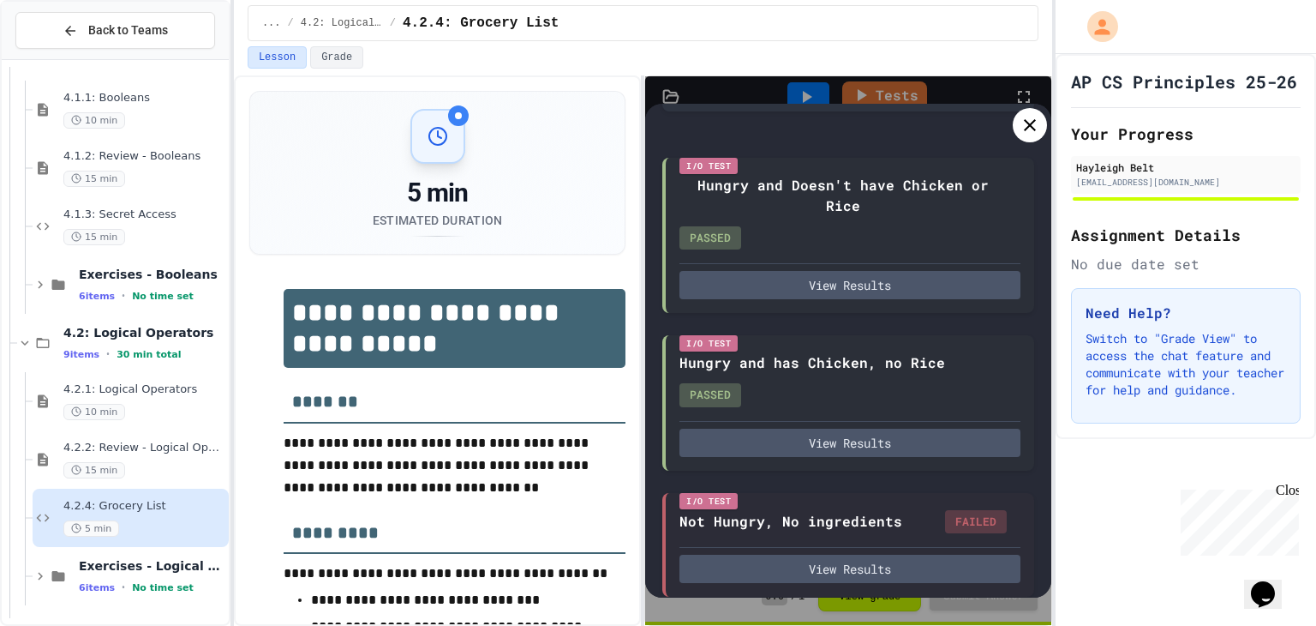
click at [1032, 130] on icon at bounding box center [1030, 125] width 21 height 21
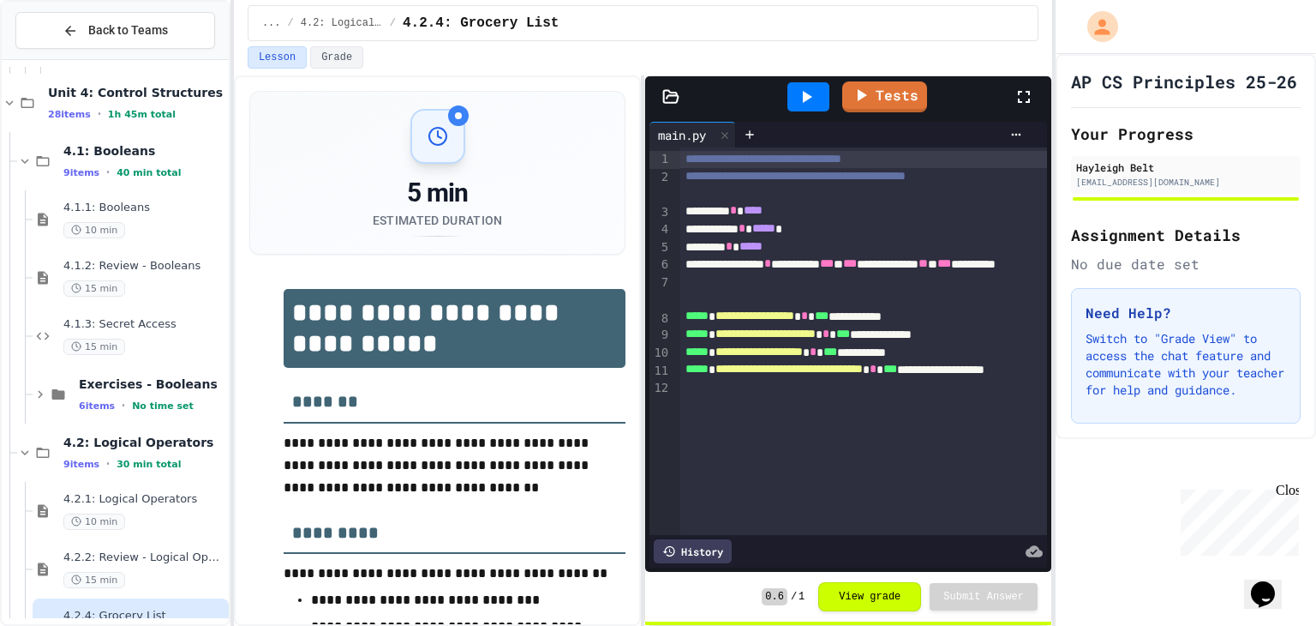
scroll to position [6229, 0]
